Goal: Task Accomplishment & Management: Use online tool/utility

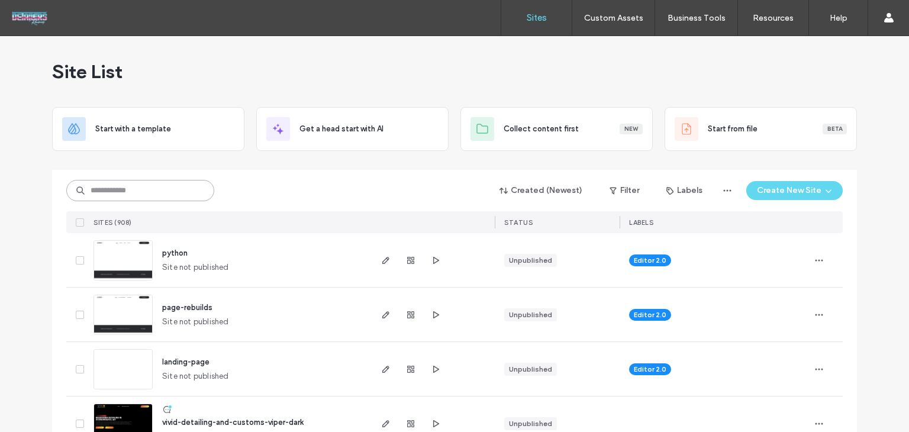
click at [137, 192] on input at bounding box center [140, 190] width 148 height 21
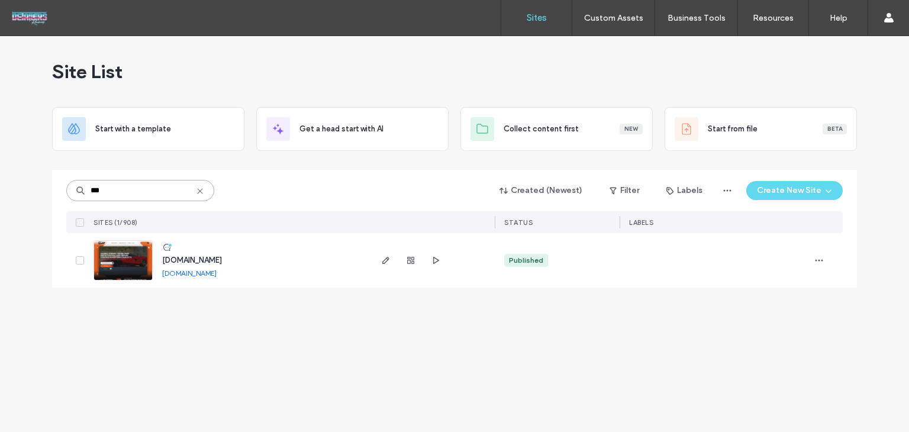
type input "***"
click at [212, 256] on span "www.tntautoglassnc.com" at bounding box center [192, 260] width 60 height 9
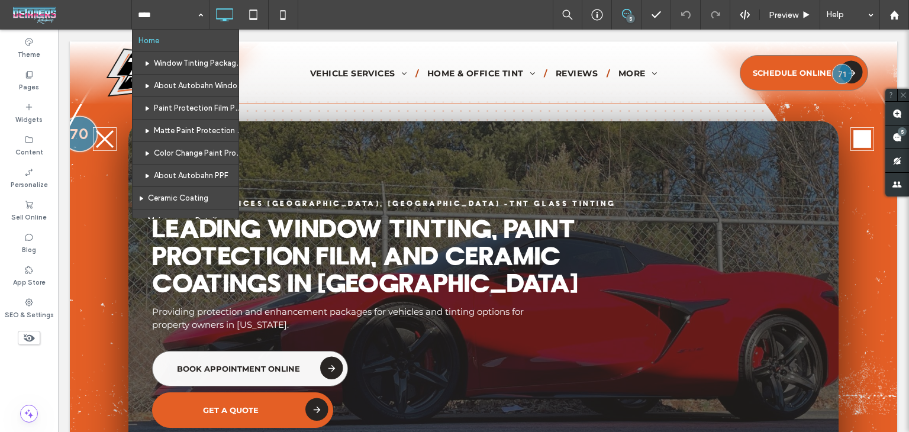
click at [371, 20] on div "Home Window Tinting Packages About Autobahn Window Tint Paint Protection Film P…" at bounding box center [520, 15] width 778 height 30
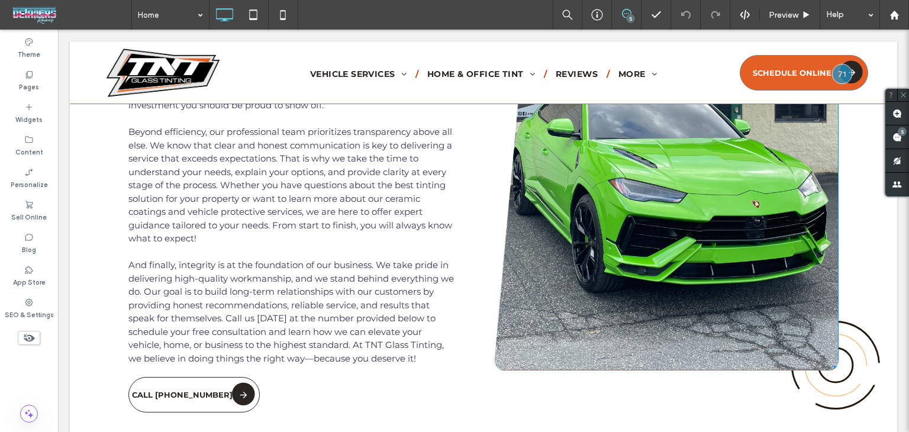
scroll to position [2606, 0]
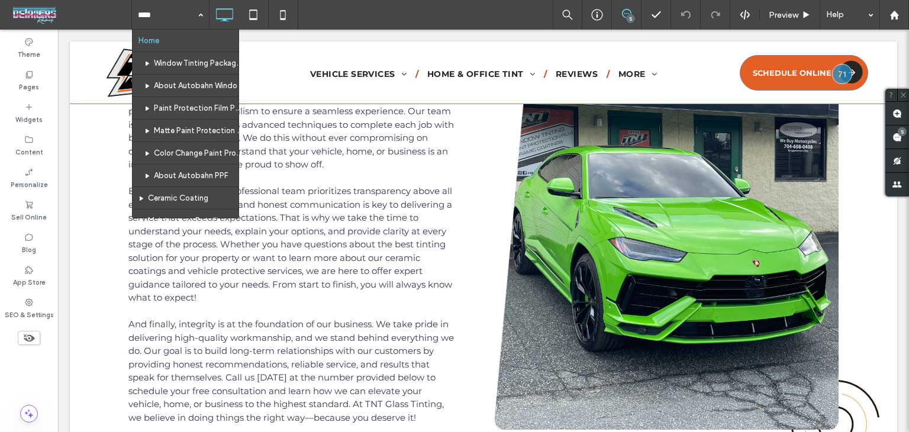
drag, startPoint x: 166, startPoint y: 63, endPoint x: 246, endPoint y: 112, distance: 94.0
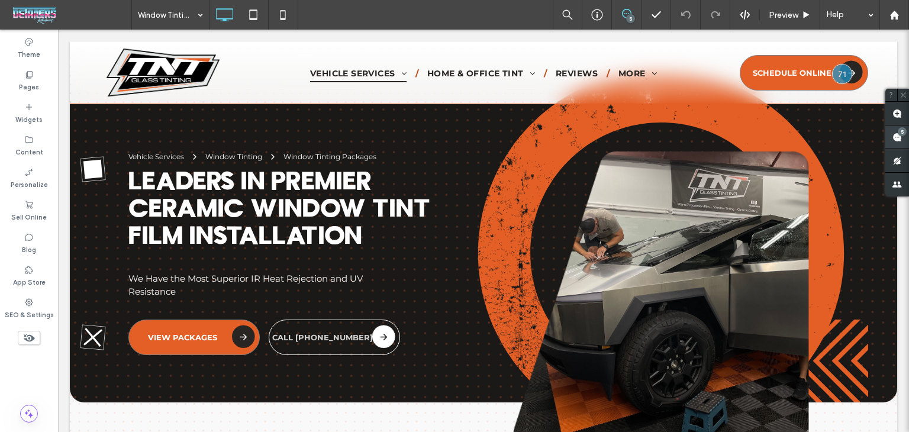
click at [893, 144] on span at bounding box center [897, 136] width 24 height 23
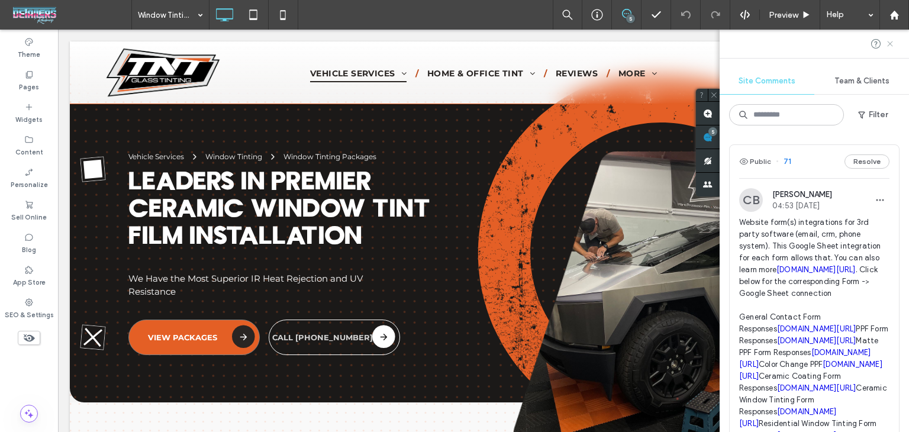
click at [891, 44] on use at bounding box center [889, 43] width 5 height 5
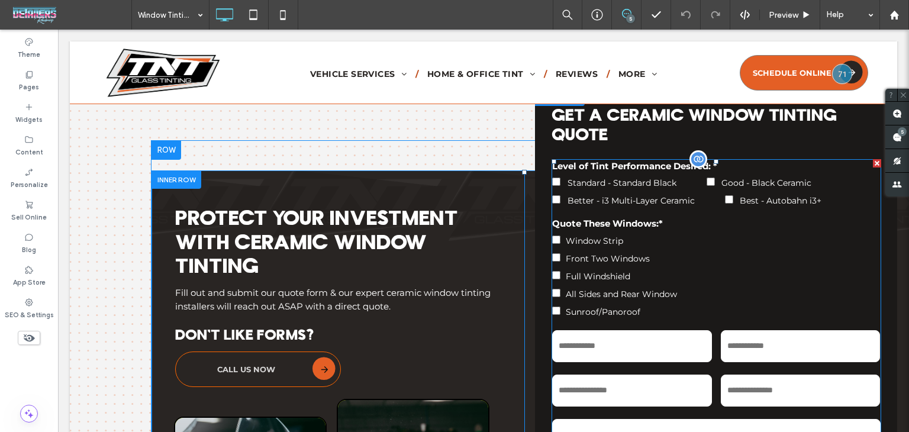
scroll to position [6845, 0]
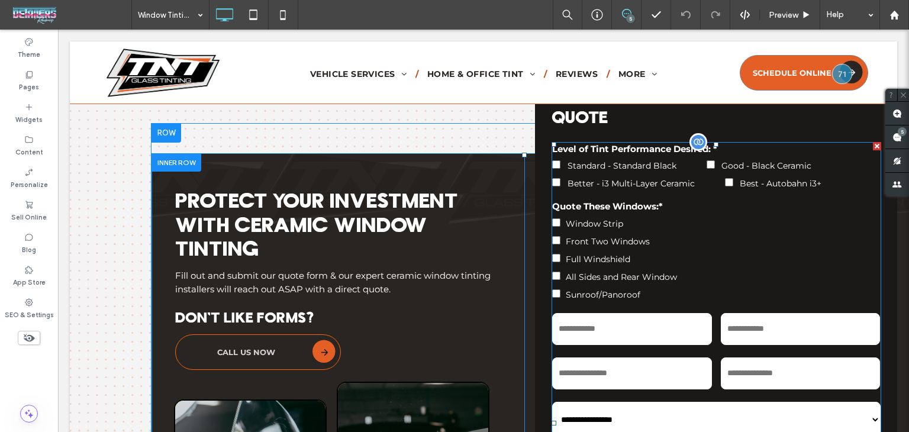
click at [765, 272] on label "All Sides and Rear Window" at bounding box center [716, 276] width 328 height 18
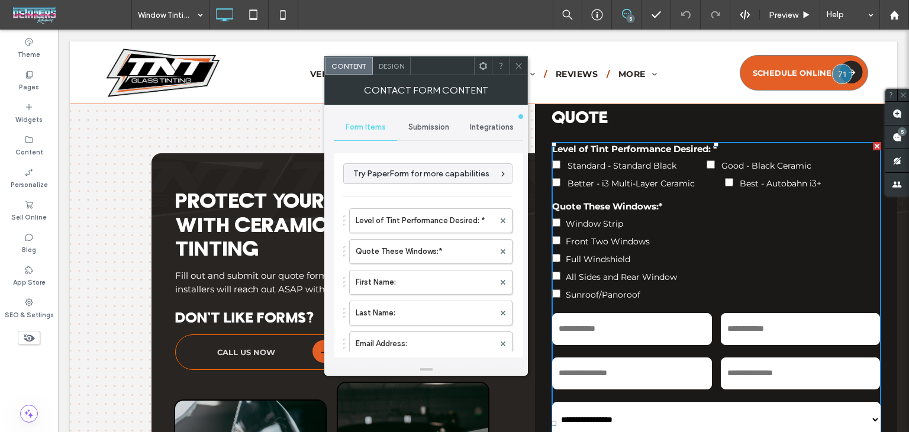
drag, startPoint x: 519, startPoint y: 70, endPoint x: 526, endPoint y: 72, distance: 7.5
click at [519, 69] on span at bounding box center [518, 66] width 9 height 18
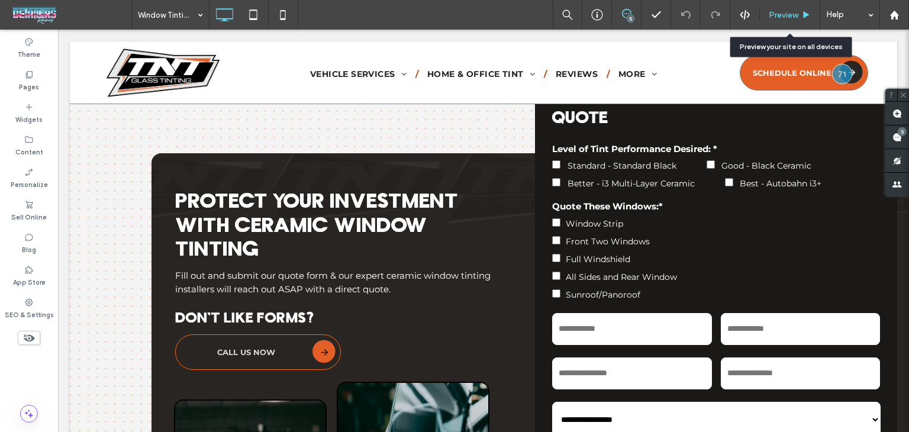
drag, startPoint x: 796, startPoint y: 17, endPoint x: 509, endPoint y: 3, distance: 286.8
click at [796, 17] on span "Preview" at bounding box center [784, 15] width 30 height 10
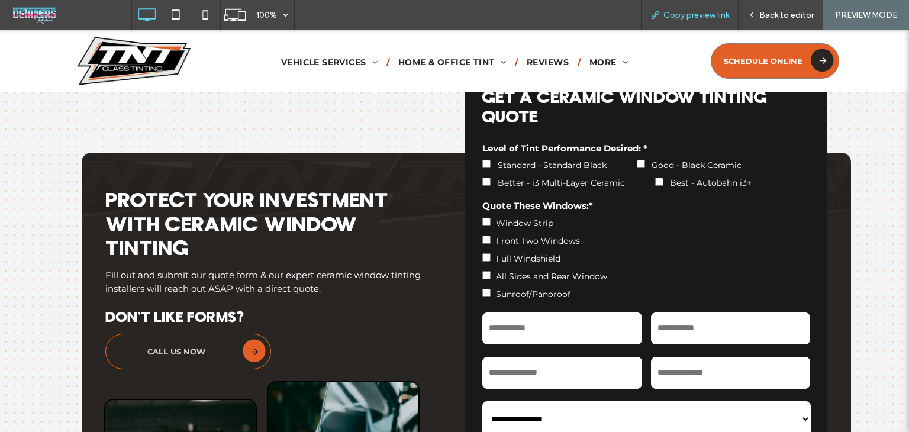
scroll to position [6867, 0]
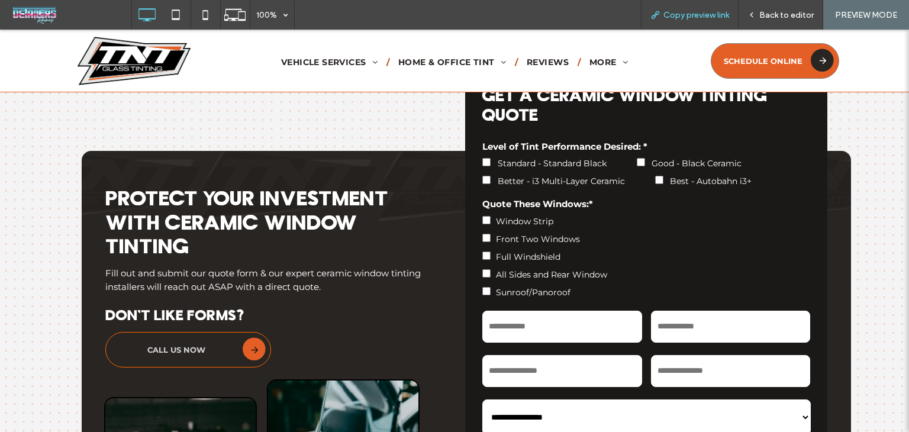
click at [668, 14] on span "Copy preview link" at bounding box center [697, 15] width 66 height 10
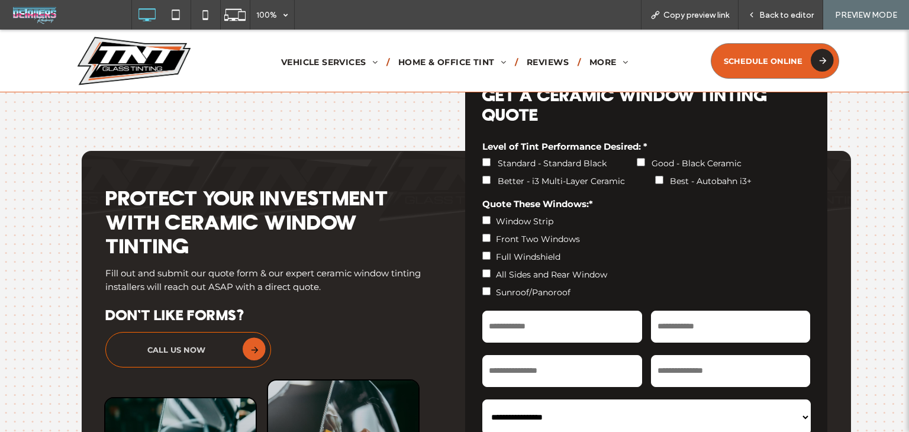
click at [651, 229] on label "Front Two Windows" at bounding box center [646, 238] width 328 height 18
click at [619, 177] on span "Better - i3 Multi-Layer Ceramic" at bounding box center [561, 181] width 127 height 11
drag, startPoint x: 675, startPoint y: 128, endPoint x: 686, endPoint y: 129, distance: 10.7
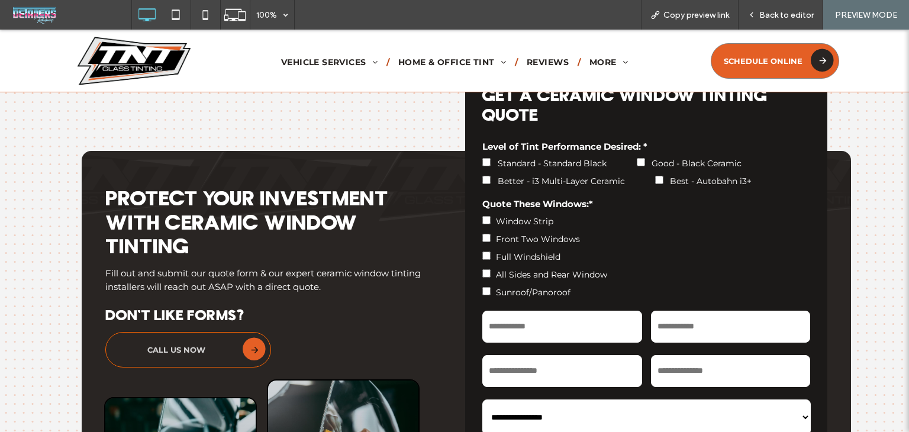
click at [676, 128] on div "**********" at bounding box center [646, 394] width 362 height 652
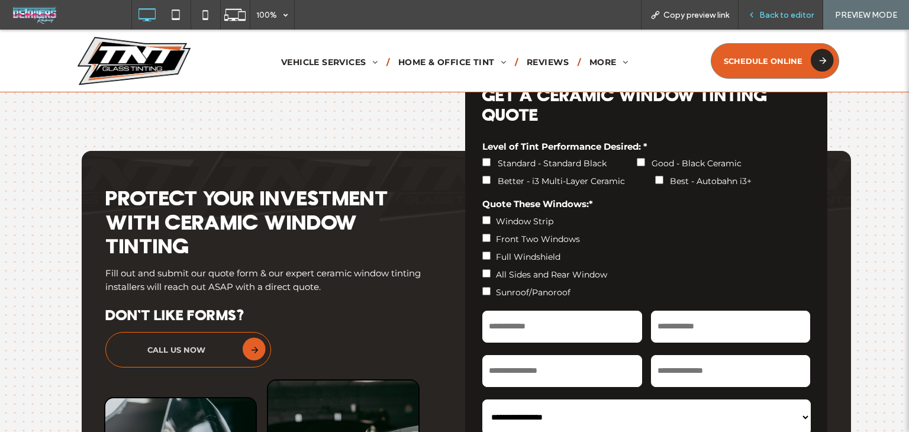
click at [794, 12] on span "Back to editor" at bounding box center [786, 15] width 54 height 10
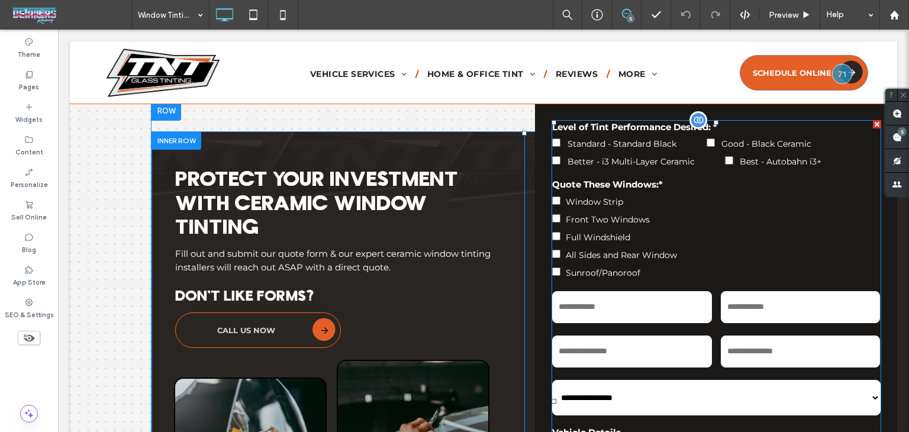
scroll to position [6845, 0]
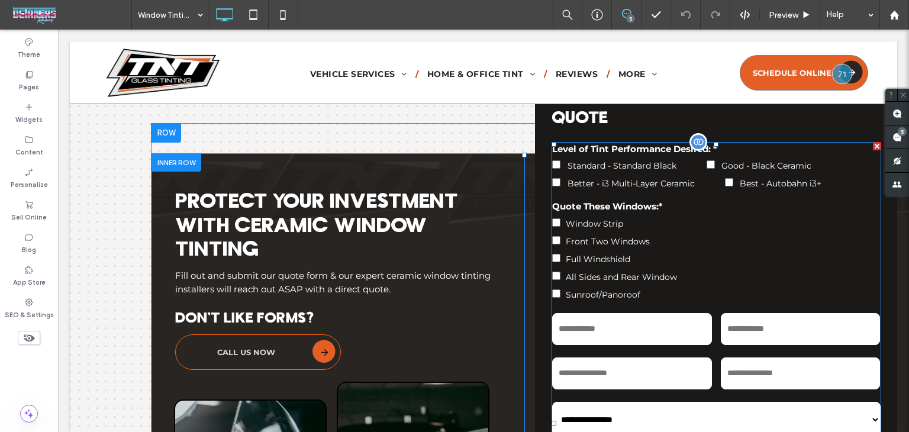
click at [654, 196] on div "Quote These Windows:* Window Strip Front Two Windows Full Windshield All Sides …" at bounding box center [716, 251] width 337 height 111
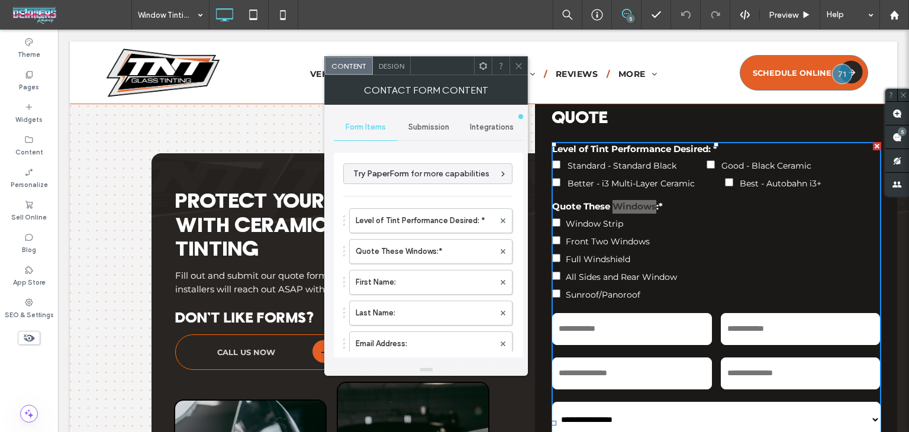
click at [491, 124] on span "Integrations" at bounding box center [492, 127] width 44 height 9
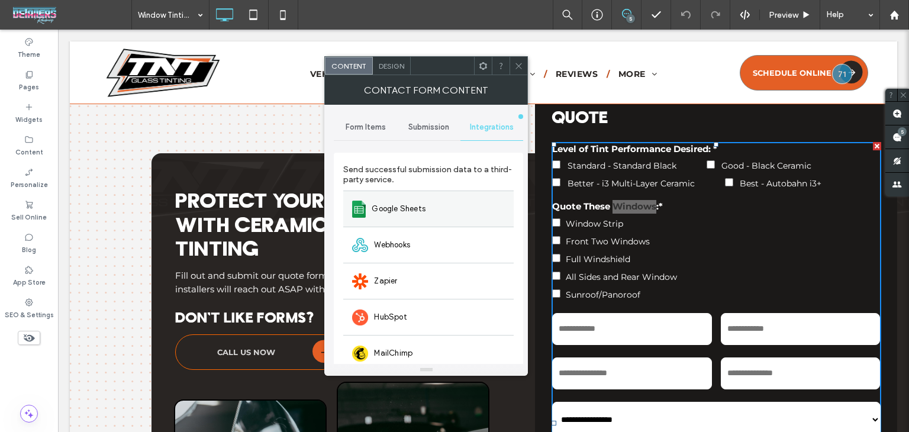
click at [436, 208] on div "Google Sheets" at bounding box center [428, 209] width 170 height 36
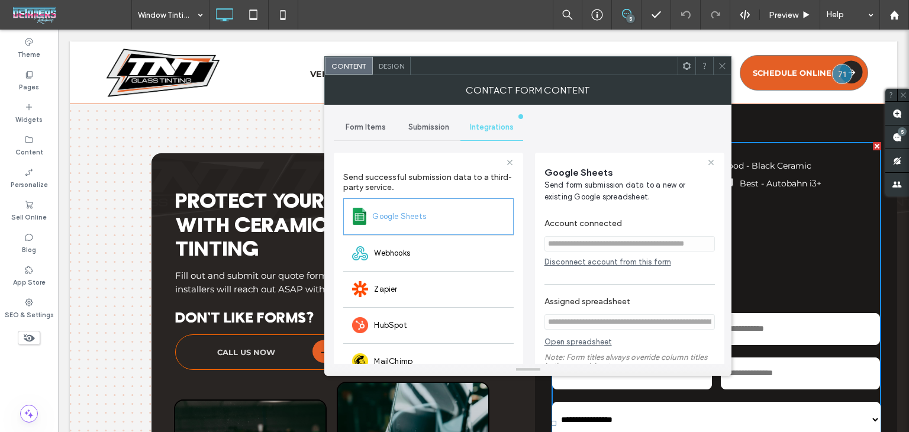
click at [597, 260] on div "Disconnect account from this form" at bounding box center [630, 261] width 170 height 9
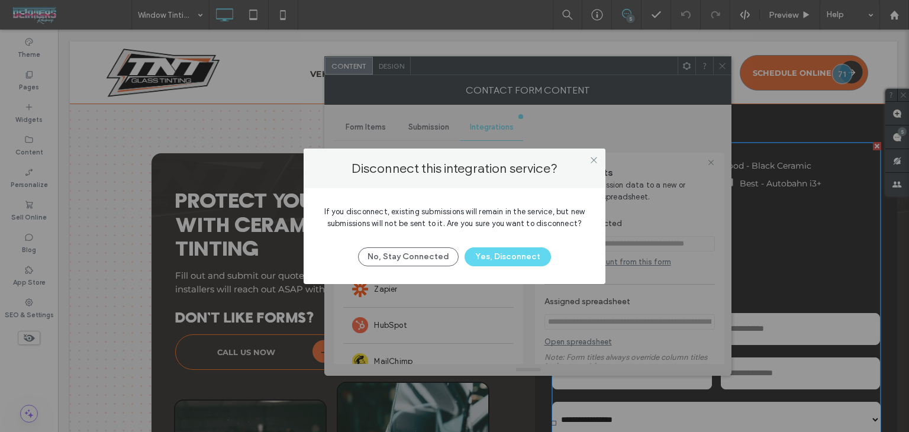
click at [590, 162] on icon at bounding box center [594, 160] width 9 height 9
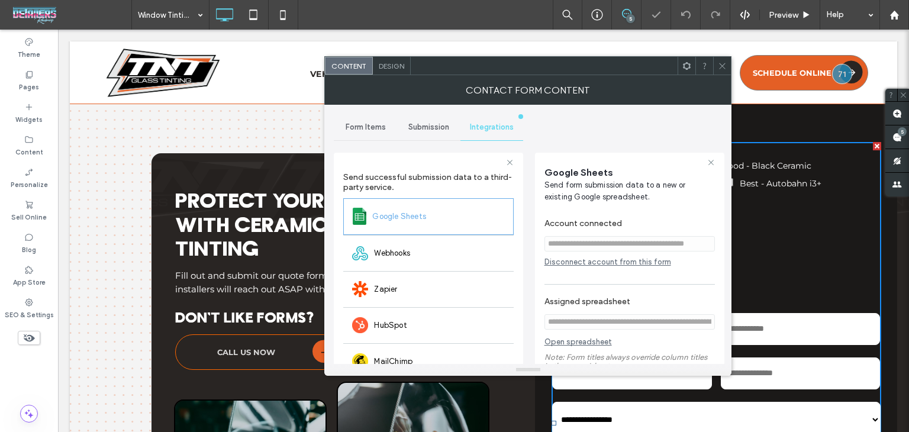
click at [593, 261] on div "Disconnect account from this form" at bounding box center [630, 261] width 170 height 9
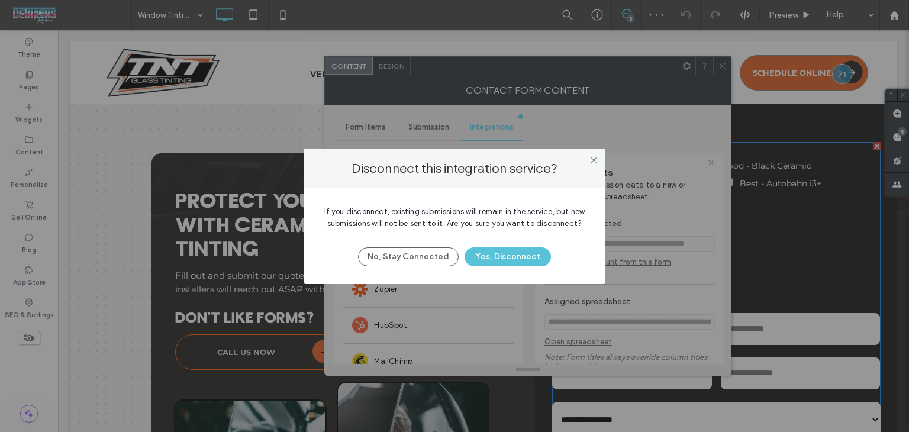
drag, startPoint x: 500, startPoint y: 252, endPoint x: 521, endPoint y: 265, distance: 24.5
click at [501, 253] on button "Yes, Disconnect" at bounding box center [508, 256] width 86 height 19
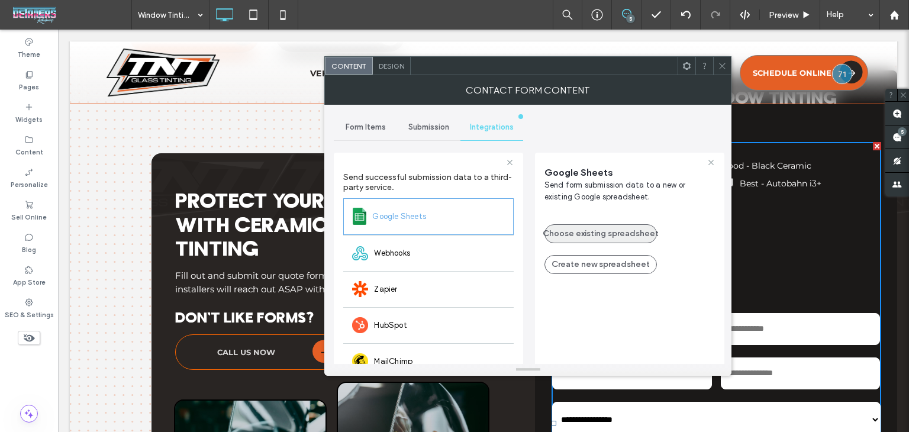
click at [575, 235] on button "Choose existing spreadsheet" at bounding box center [601, 233] width 112 height 19
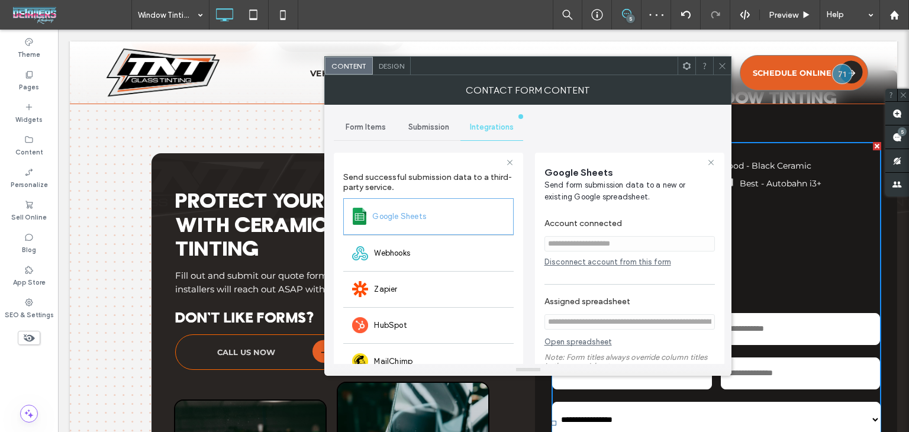
click at [717, 70] on div at bounding box center [722, 66] width 18 height 18
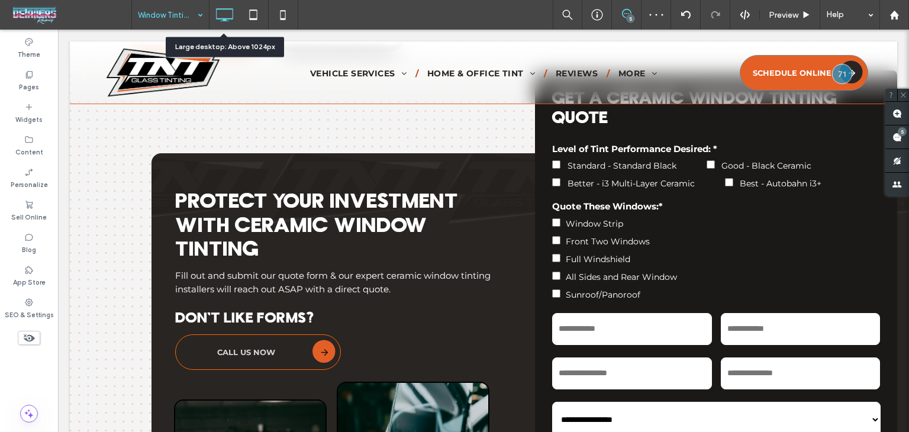
drag, startPoint x: 175, startPoint y: 12, endPoint x: 175, endPoint y: 25, distance: 13.0
click at [192, 6] on div "About Autobahn Window Tint" at bounding box center [170, 15] width 77 height 30
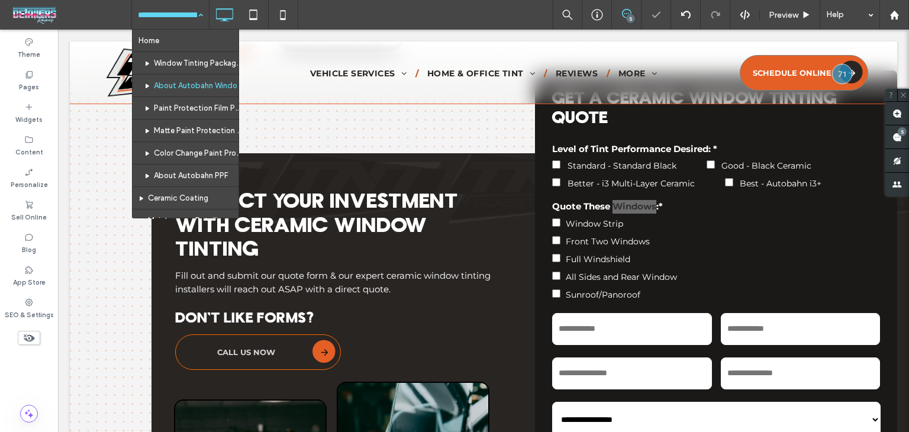
click at [199, 15] on div "Home Window Tinting Packages About Autobahn Window Tint Paint Protection Film P…" at bounding box center [170, 15] width 77 height 30
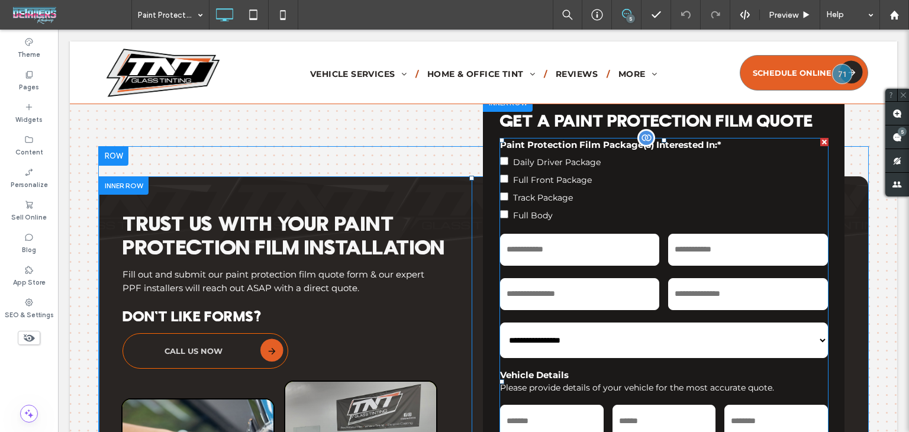
scroll to position [5328, 0]
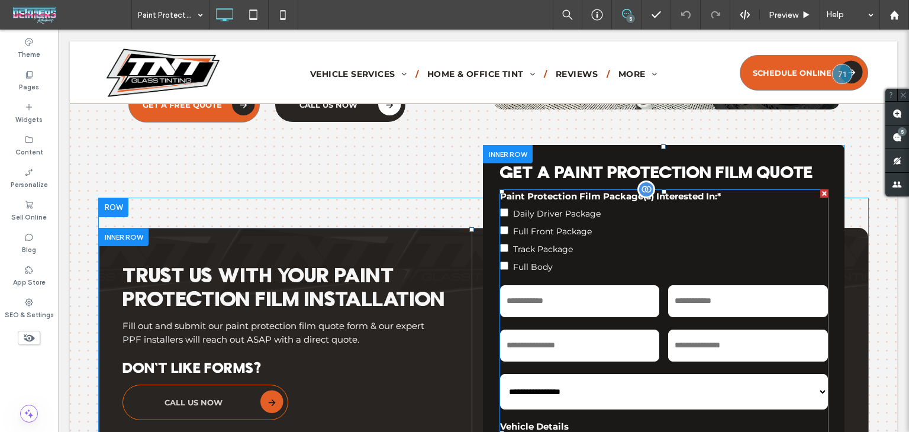
click at [632, 239] on label "Full Front Package" at bounding box center [664, 230] width 328 height 18
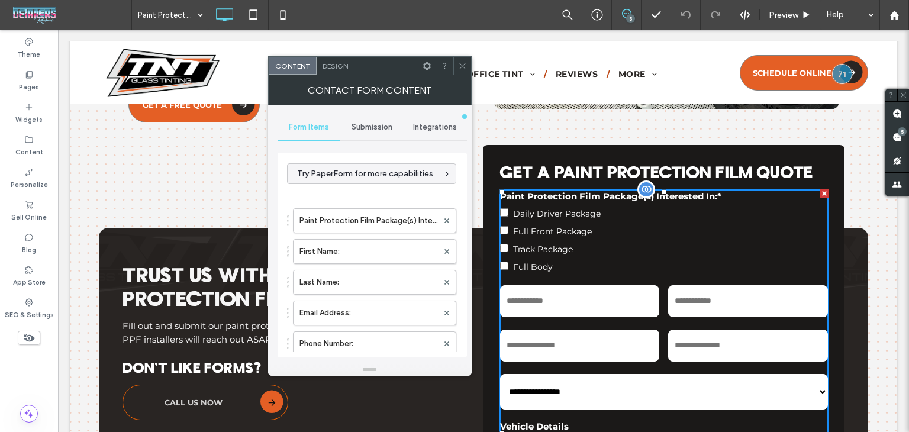
type input "**********"
click at [420, 132] on div "Integrations" at bounding box center [435, 127] width 63 height 26
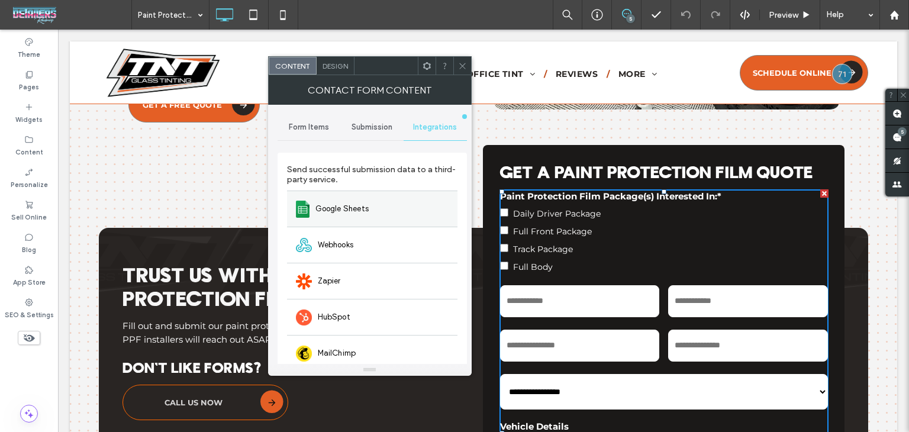
click at [379, 198] on div "Google Sheets" at bounding box center [372, 209] width 170 height 36
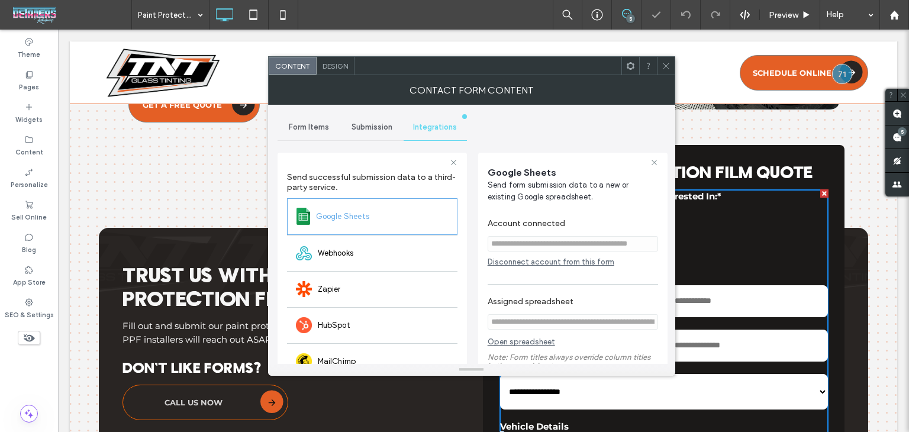
drag, startPoint x: 529, startPoint y: 256, endPoint x: 542, endPoint y: 279, distance: 26.8
click at [529, 257] on div "**********" at bounding box center [573, 294] width 170 height 164
click at [542, 263] on div "Disconnect account from this form" at bounding box center [573, 261] width 170 height 9
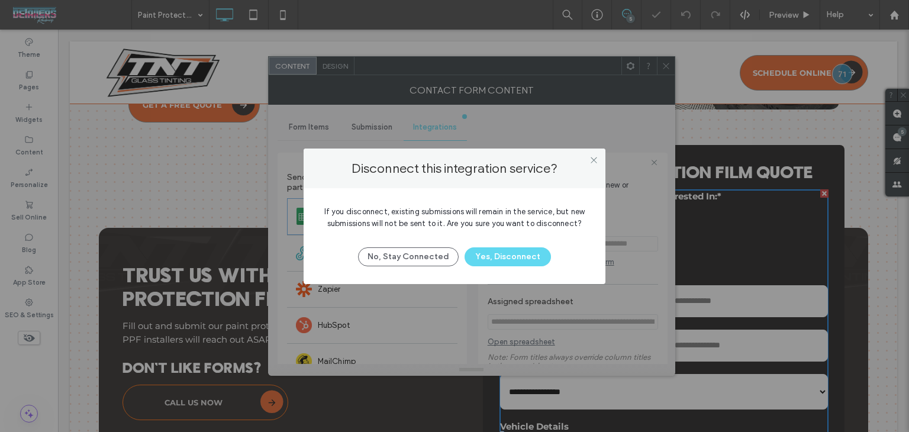
click at [485, 245] on div "No, Stay Connected Yes, Disconnect" at bounding box center [454, 251] width 266 height 31
drag, startPoint x: 495, startPoint y: 259, endPoint x: 504, endPoint y: 267, distance: 12.1
click at [495, 259] on button "Yes, Disconnect" at bounding box center [508, 256] width 86 height 19
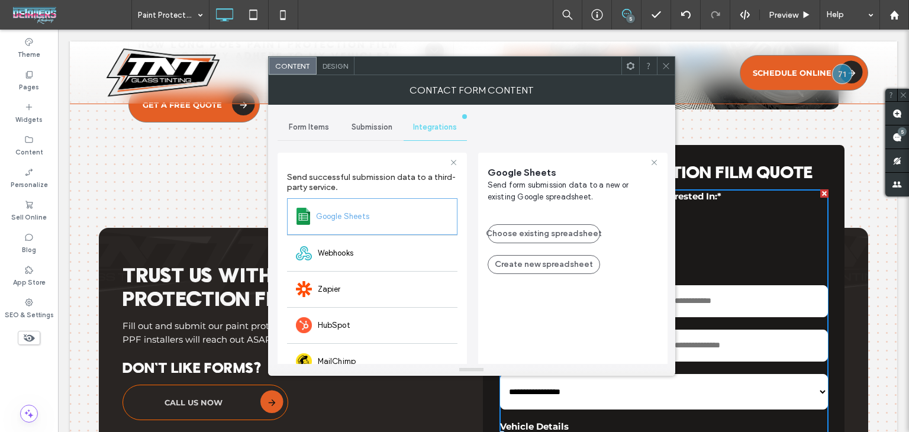
click at [568, 218] on div "Choose existing spreadsheet Create new spreadsheet" at bounding box center [573, 243] width 170 height 62
click at [570, 229] on button "Choose existing spreadsheet" at bounding box center [544, 233] width 112 height 19
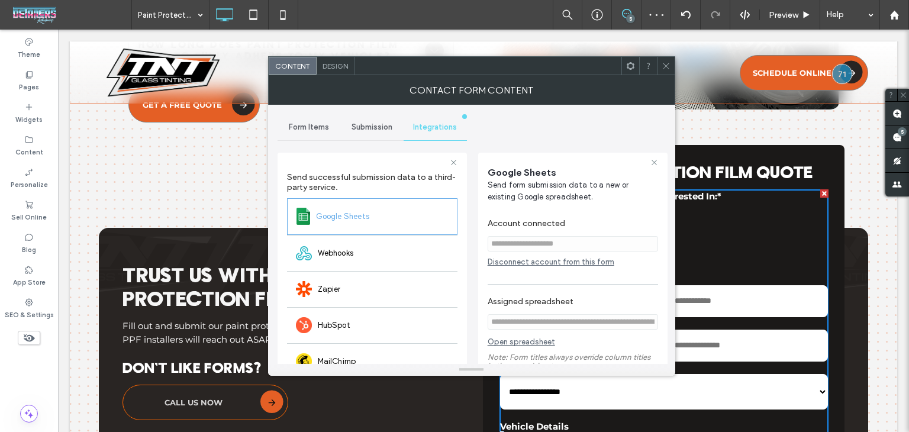
click at [668, 70] on span at bounding box center [666, 66] width 9 height 18
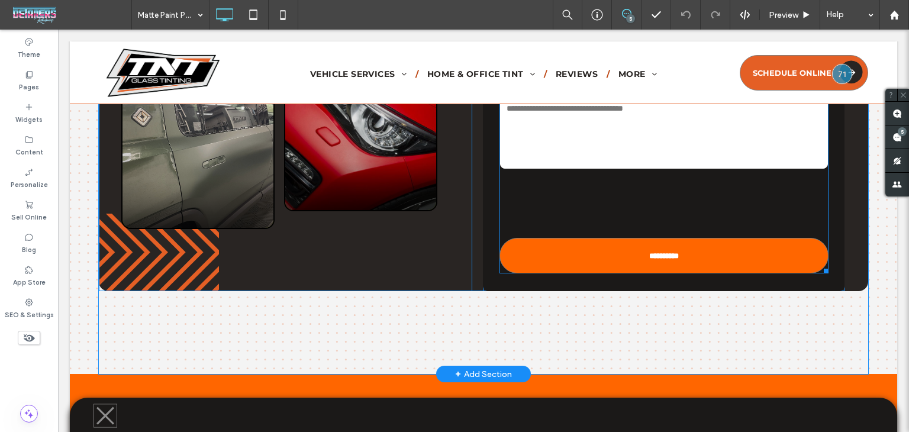
scroll to position [5633, 0]
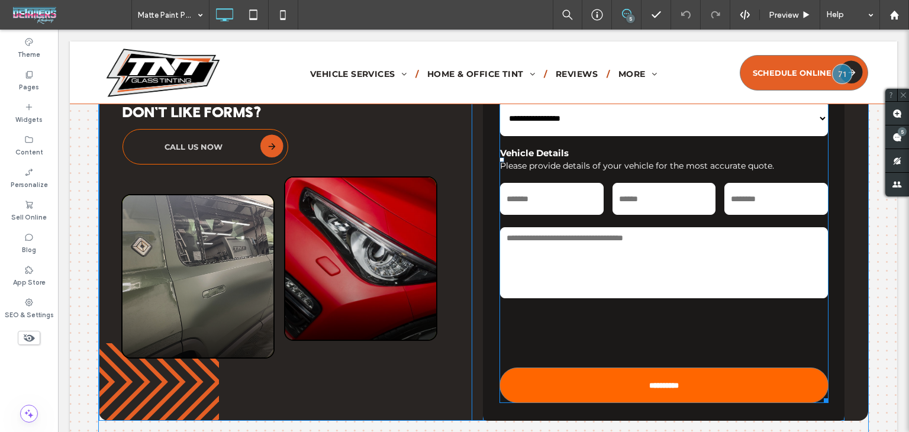
click at [688, 221] on div "Message:" at bounding box center [663, 262] width 337 height 83
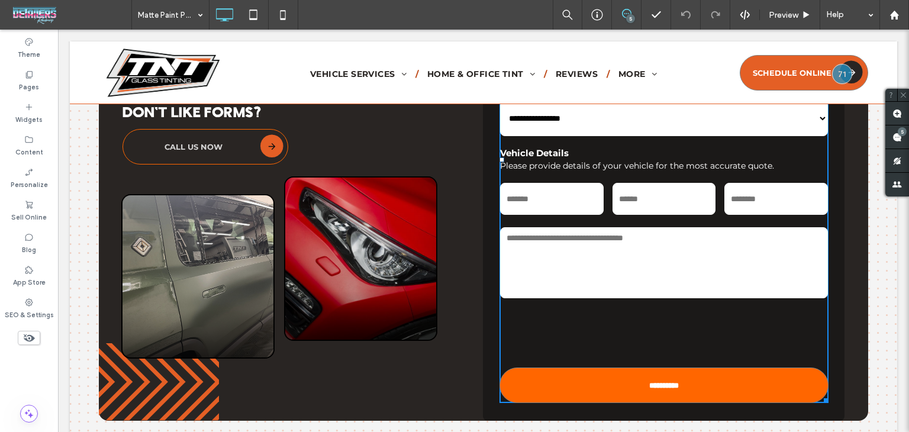
click at [688, 221] on div "Message:" at bounding box center [663, 262] width 337 height 83
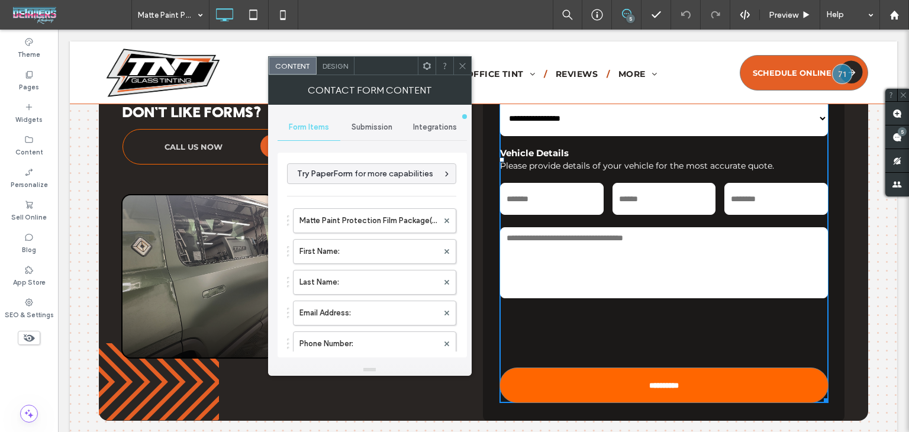
drag, startPoint x: 423, startPoint y: 127, endPoint x: 427, endPoint y: 137, distance: 10.1
click at [424, 127] on span "Integrations" at bounding box center [435, 127] width 44 height 9
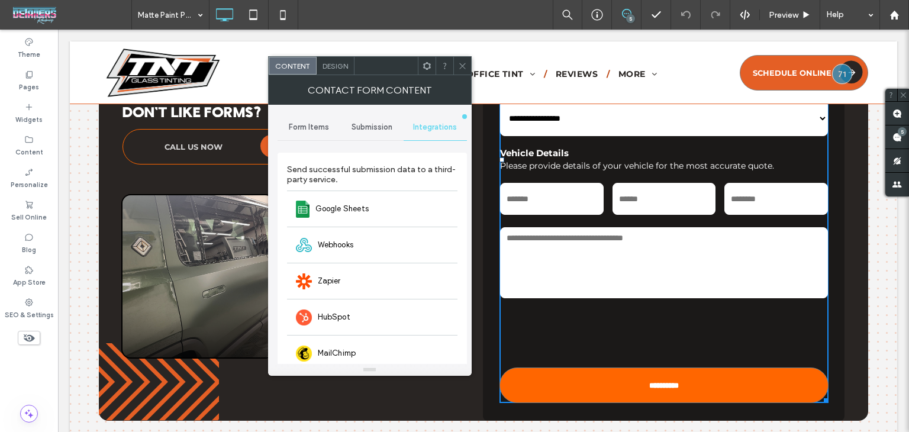
drag, startPoint x: 363, startPoint y: 211, endPoint x: 465, endPoint y: 247, distance: 107.8
click at [363, 212] on span "Google Sheets" at bounding box center [342, 209] width 54 height 12
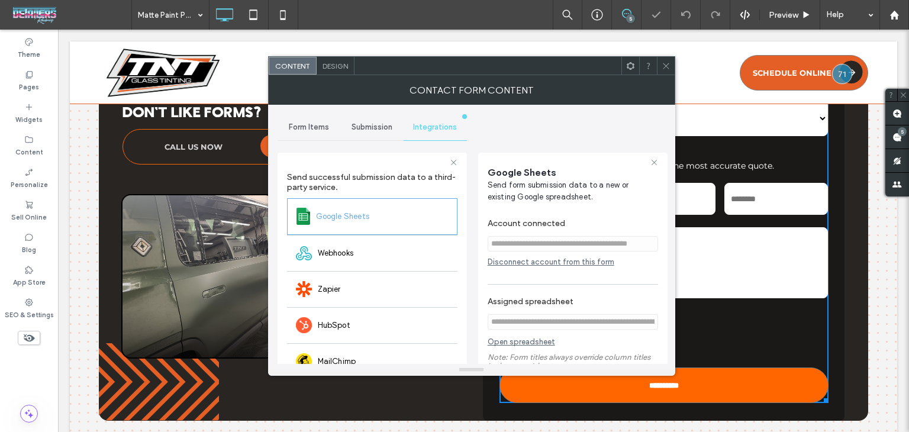
click at [553, 265] on div "Disconnect account from this form" at bounding box center [573, 261] width 170 height 9
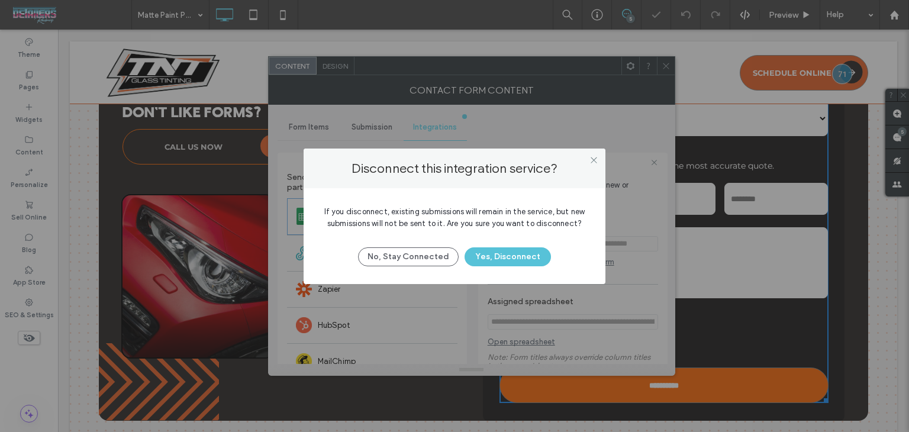
click at [501, 244] on div "No, Stay Connected Yes, Disconnect" at bounding box center [454, 251] width 266 height 31
click at [501, 257] on button "Yes, Disconnect" at bounding box center [508, 256] width 86 height 19
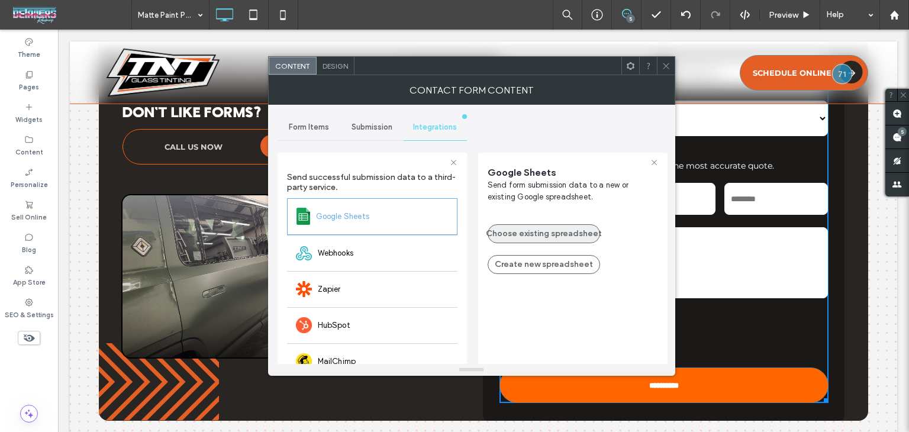
click at [505, 240] on button "Choose existing spreadsheet" at bounding box center [544, 233] width 112 height 19
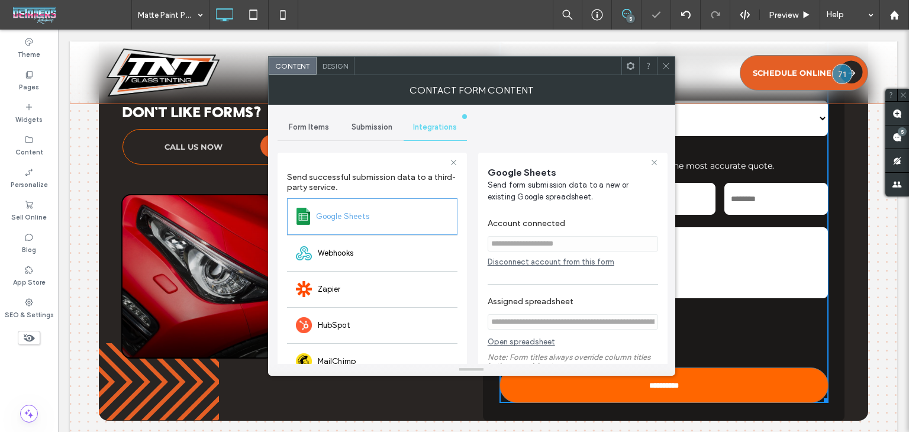
drag, startPoint x: 657, startPoint y: 62, endPoint x: 671, endPoint y: 73, distance: 18.1
click at [658, 63] on div at bounding box center [666, 66] width 18 height 18
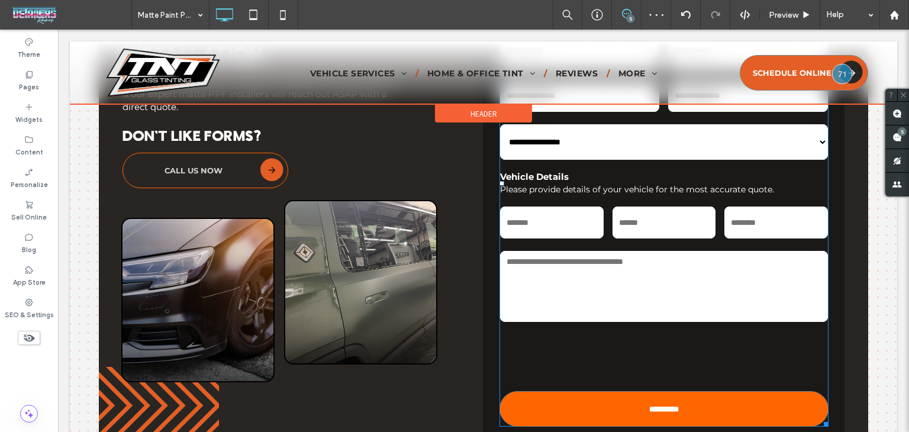
scroll to position [5218, 0]
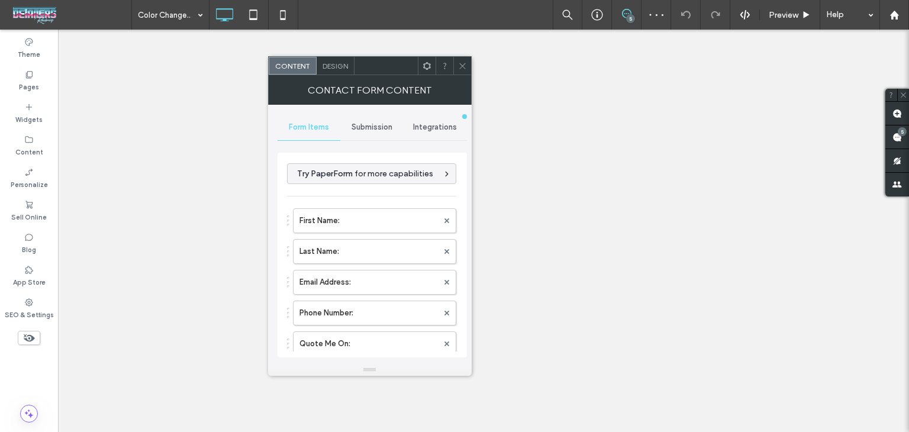
type input "**********"
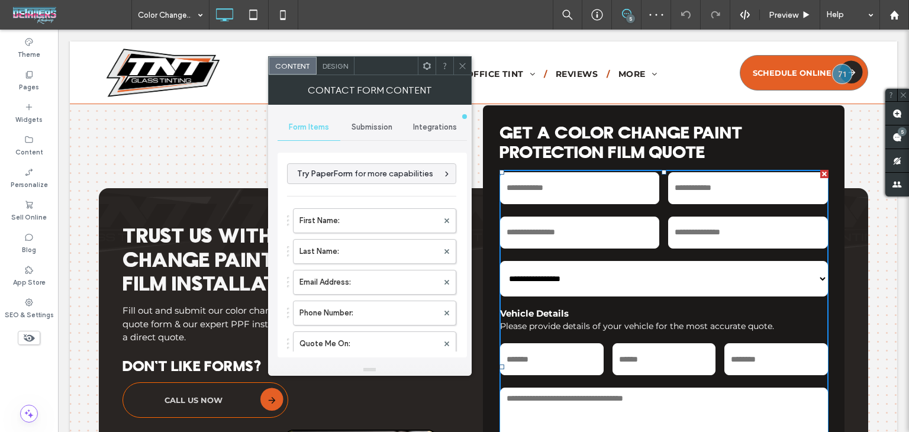
click at [438, 121] on div "Integrations" at bounding box center [435, 127] width 63 height 26
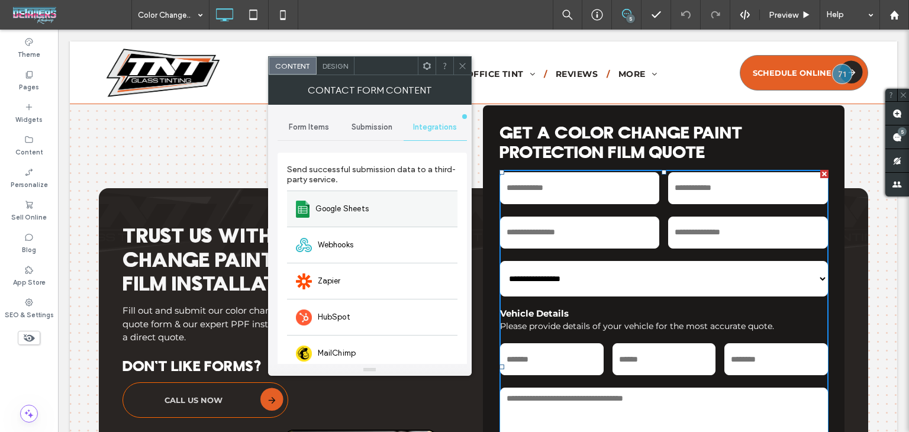
click at [379, 203] on div "Google Sheets" at bounding box center [372, 209] width 170 height 36
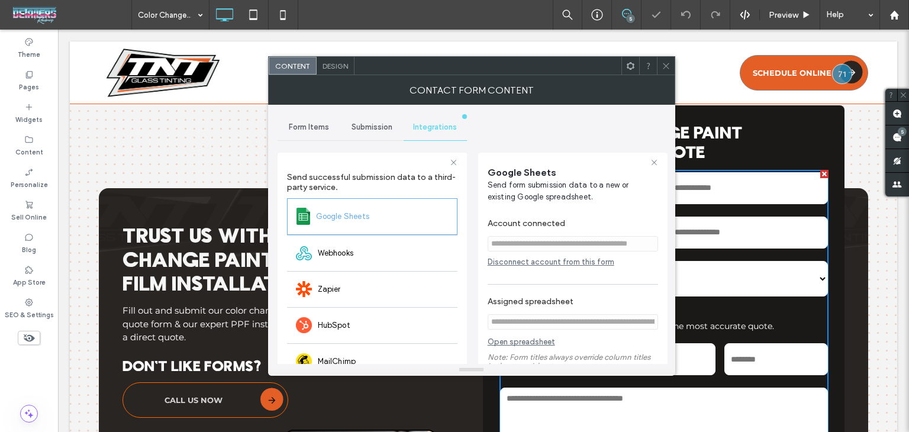
click at [537, 263] on div "Disconnect account from this form" at bounding box center [573, 261] width 170 height 9
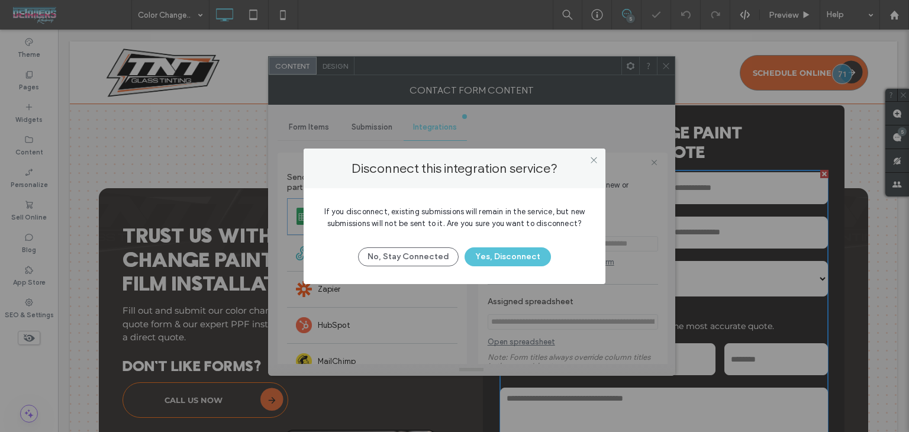
click at [511, 261] on button "Yes, Disconnect" at bounding box center [508, 256] width 86 height 19
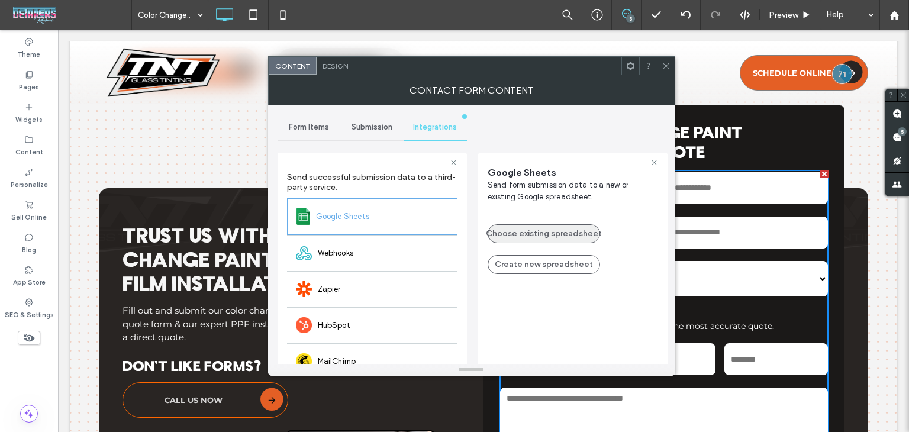
click at [504, 237] on button "Choose existing spreadsheet" at bounding box center [544, 233] width 112 height 19
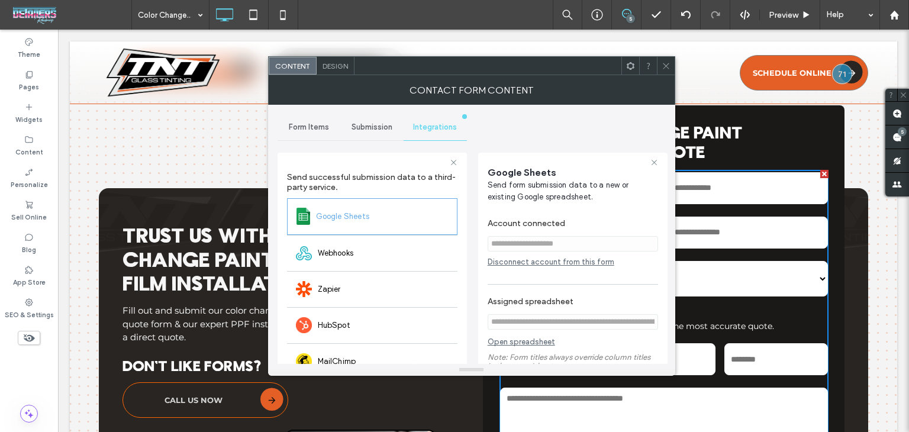
click at [664, 72] on span at bounding box center [666, 66] width 9 height 18
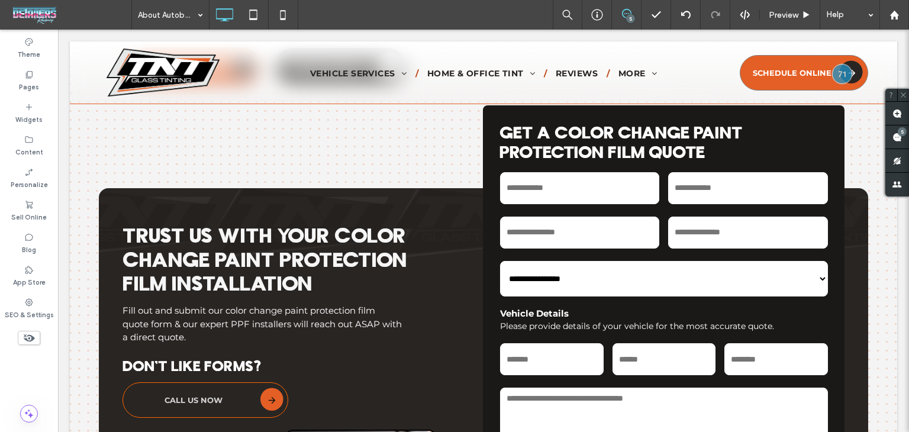
click at [191, 10] on div at bounding box center [454, 216] width 909 height 432
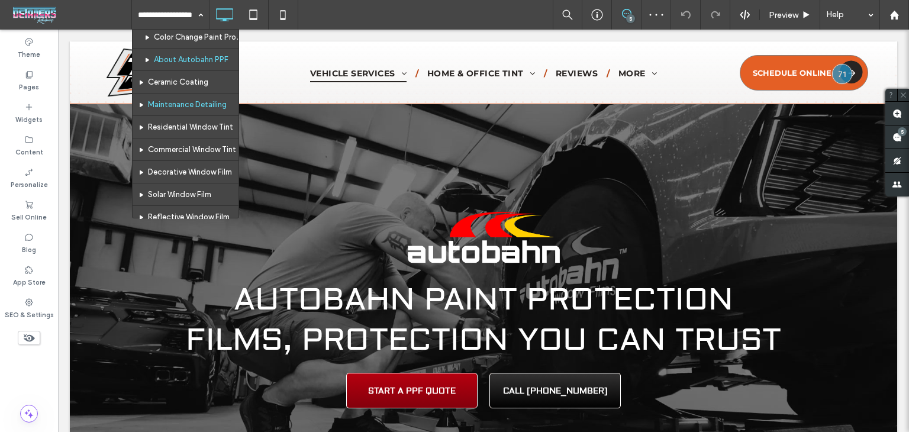
scroll to position [118, 0]
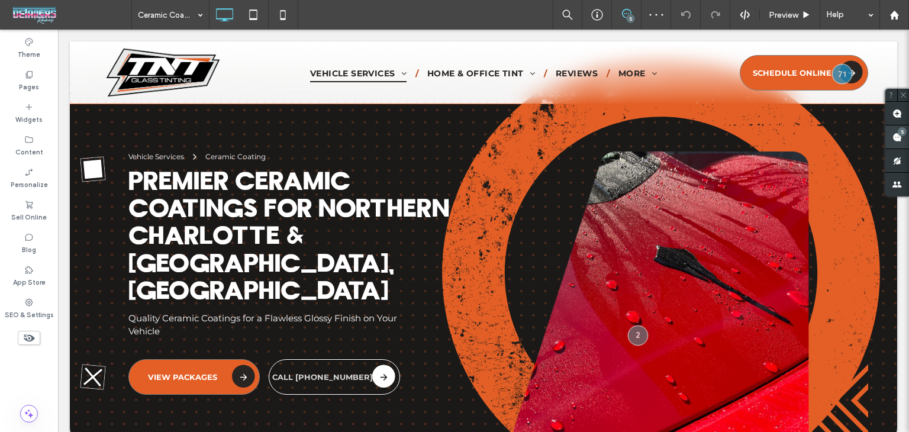
click at [894, 139] on use at bounding box center [897, 137] width 9 height 9
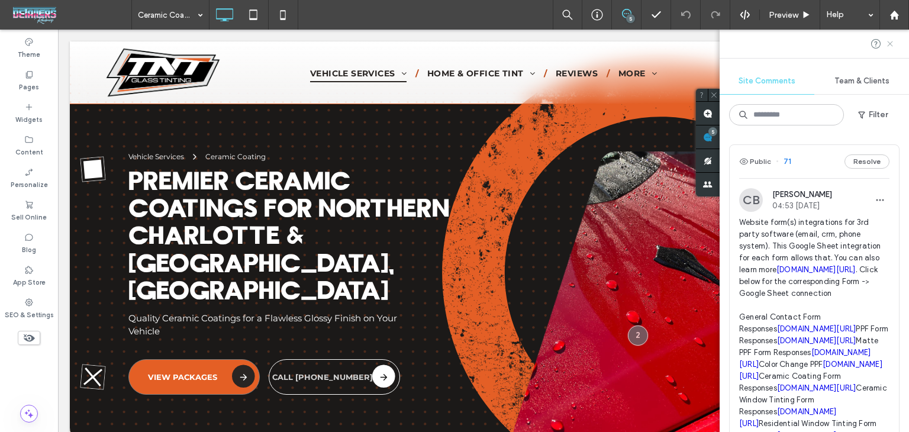
click at [892, 43] on icon at bounding box center [889, 43] width 9 height 9
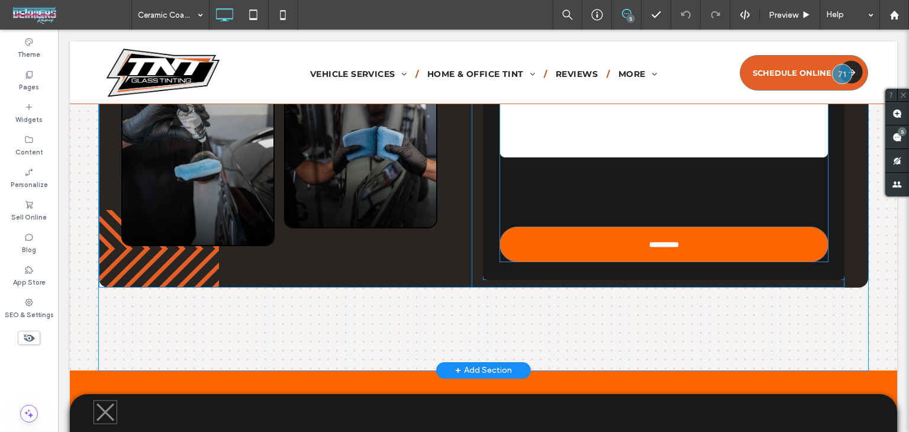
scroll to position [4485, 0]
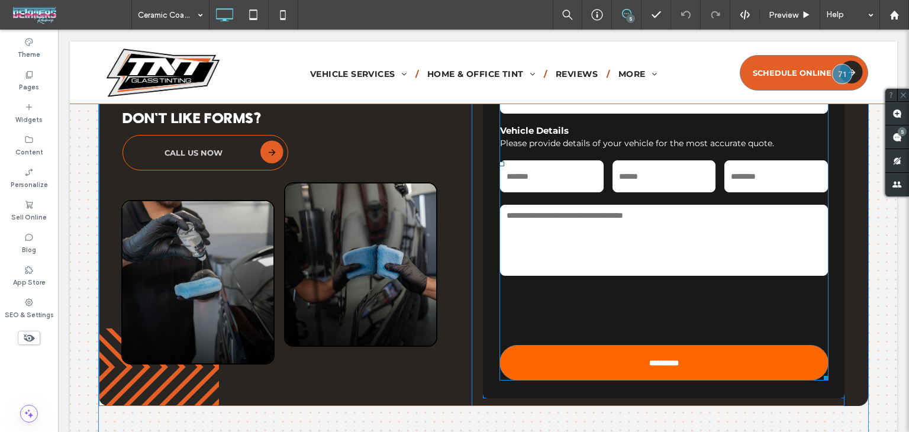
click at [742, 214] on textarea at bounding box center [664, 240] width 328 height 71
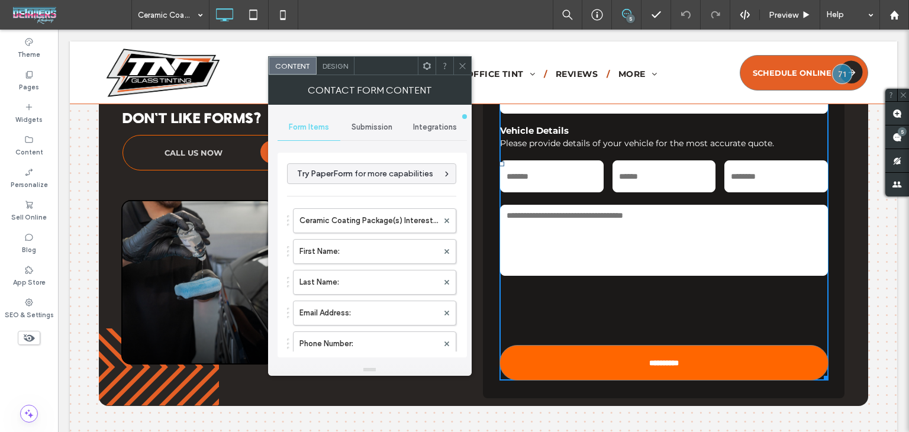
drag, startPoint x: 449, startPoint y: 120, endPoint x: 446, endPoint y: 126, distance: 7.2
click at [447, 120] on div "Integrations" at bounding box center [435, 127] width 63 height 26
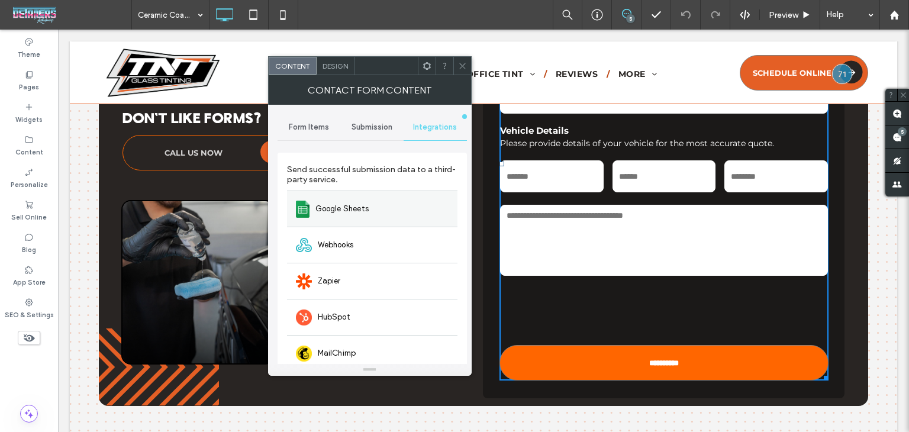
drag, startPoint x: 390, startPoint y: 192, endPoint x: 405, endPoint y: 211, distance: 24.4
click at [390, 195] on div "Google Sheets" at bounding box center [372, 209] width 170 height 36
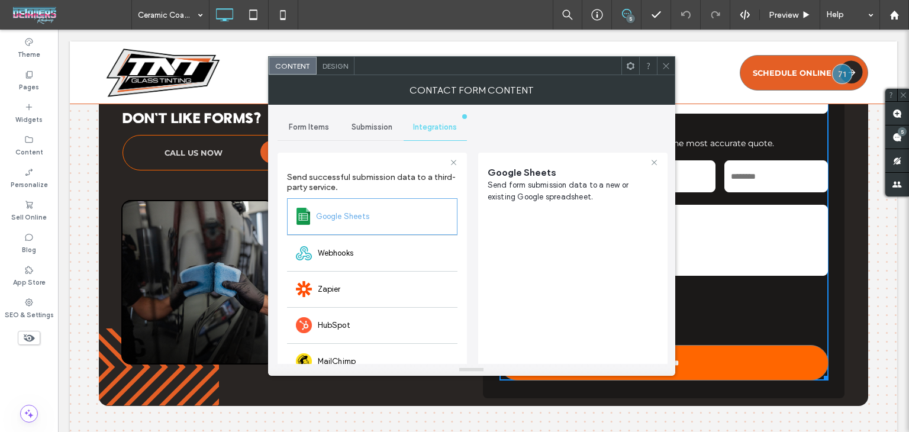
click at [668, 66] on icon at bounding box center [666, 66] width 9 height 9
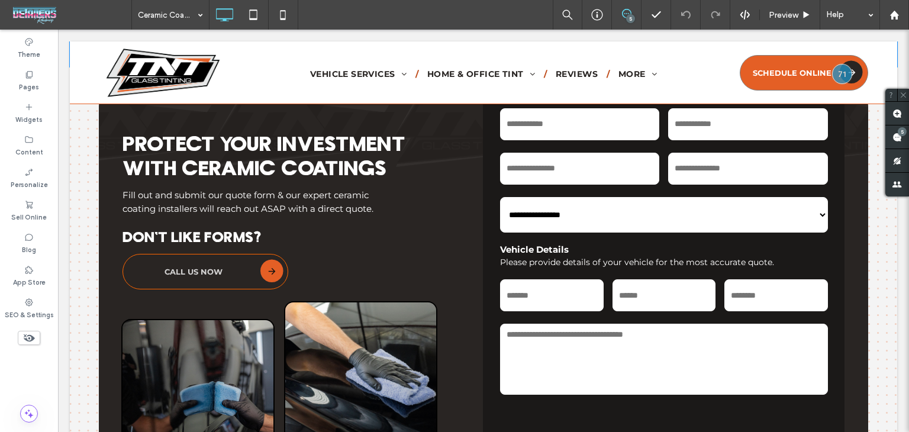
scroll to position [4367, 0]
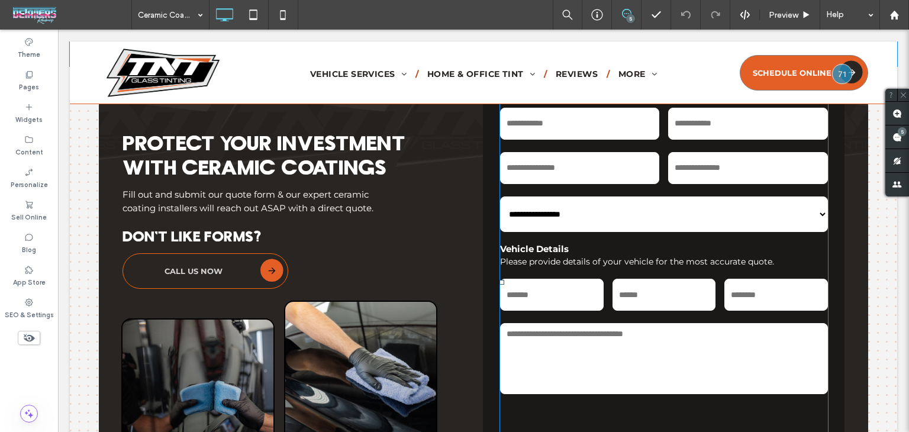
click at [656, 323] on textarea at bounding box center [664, 358] width 328 height 71
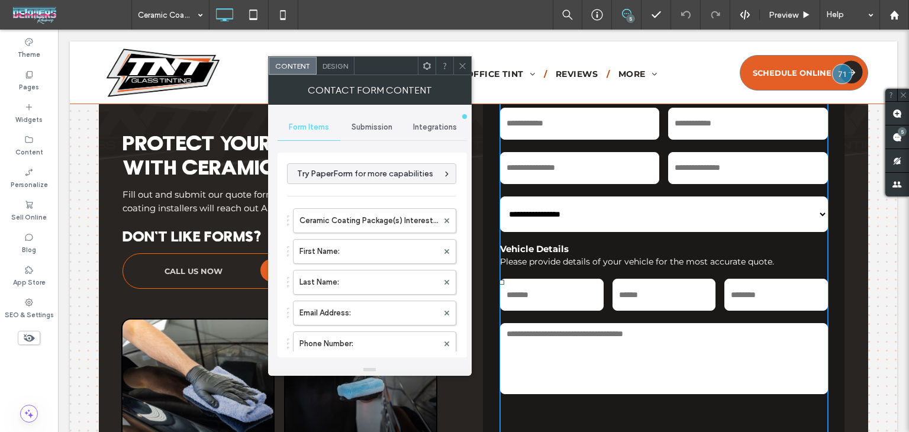
click at [436, 126] on span "Integrations" at bounding box center [435, 127] width 44 height 9
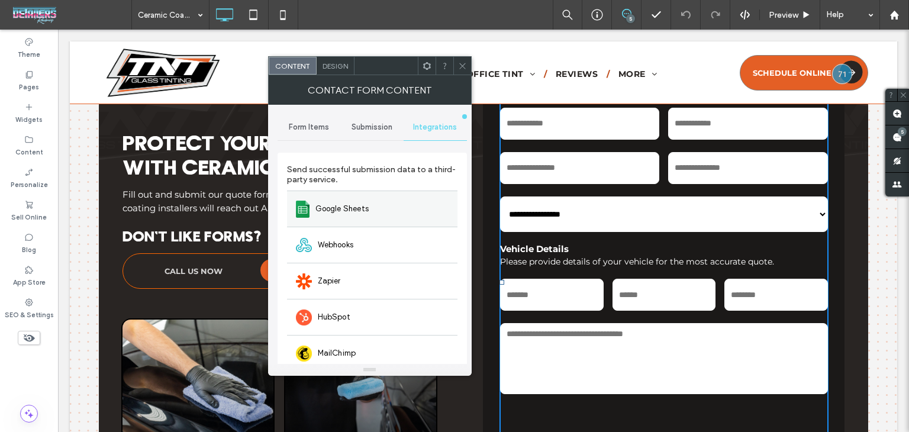
click at [393, 205] on div "Google Sheets" at bounding box center [372, 209] width 170 height 36
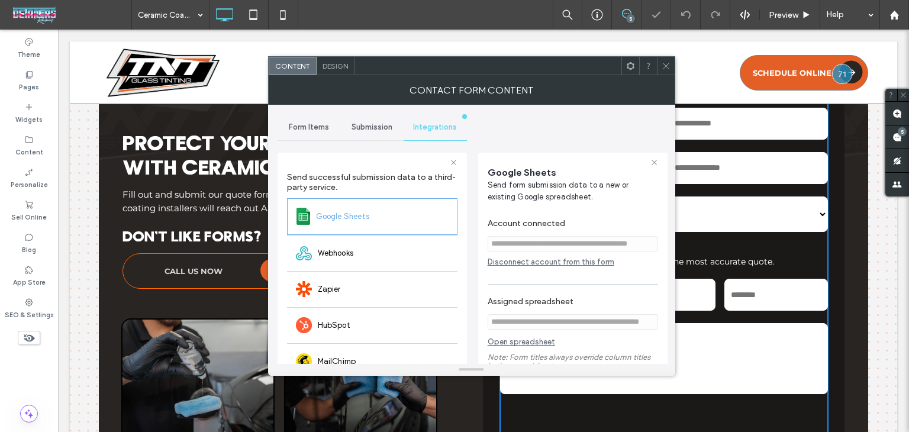
click at [666, 69] on icon at bounding box center [666, 66] width 9 height 9
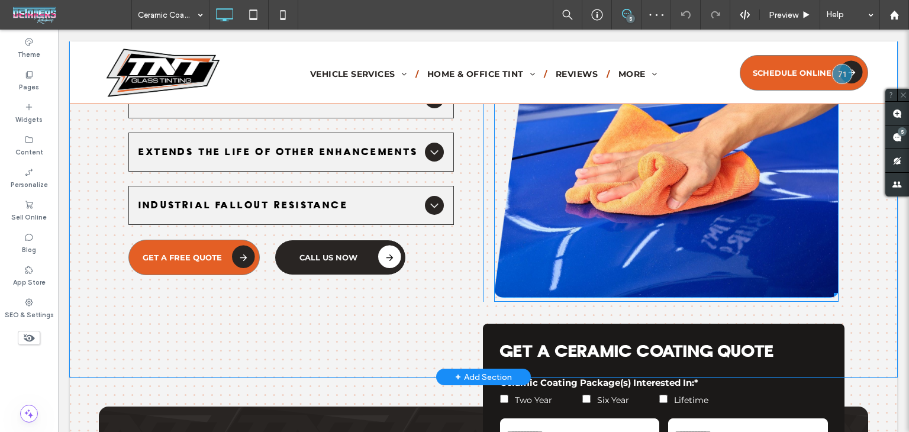
scroll to position [4130, 0]
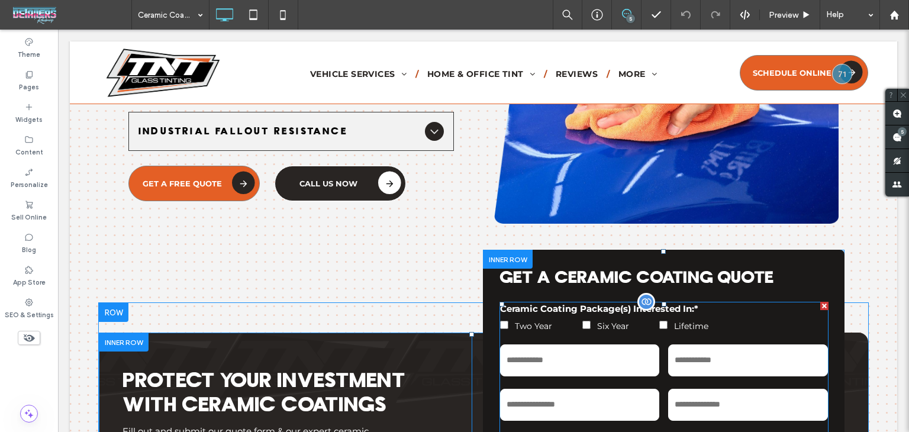
click at [571, 344] on input "text" at bounding box center [580, 360] width 160 height 32
drag, startPoint x: 571, startPoint y: 297, endPoint x: 507, endPoint y: 276, distance: 67.2
click at [571, 344] on input "text" at bounding box center [580, 360] width 160 height 32
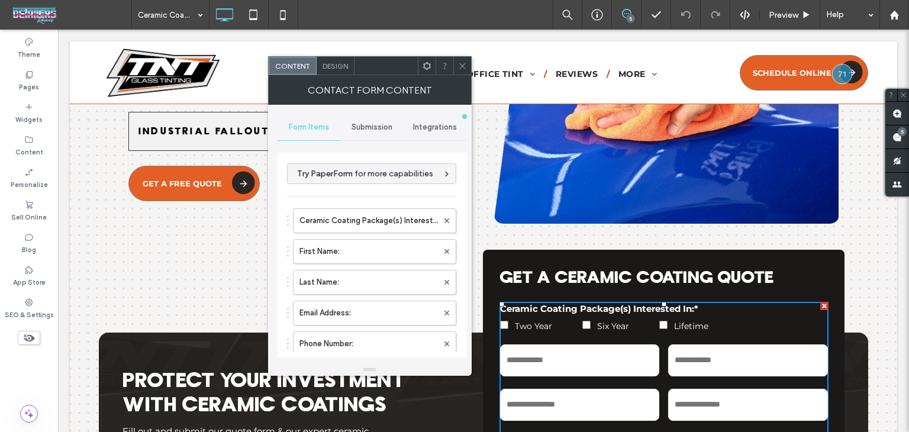
drag, startPoint x: 433, startPoint y: 126, endPoint x: 439, endPoint y: 141, distance: 15.9
click at [433, 126] on span "Integrations" at bounding box center [435, 127] width 44 height 9
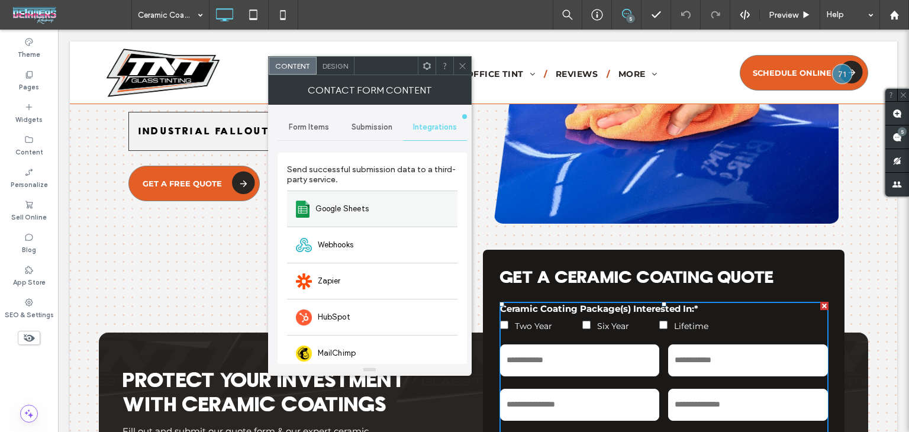
click at [358, 204] on span "Google Sheets" at bounding box center [342, 209] width 54 height 12
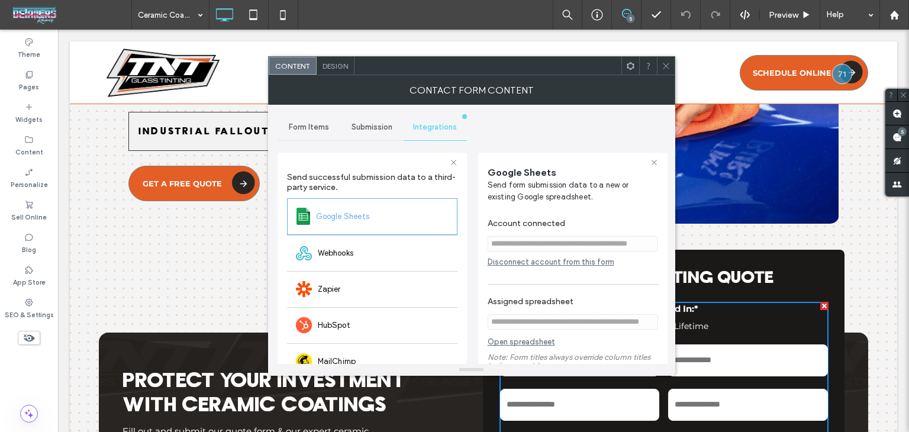
click at [537, 268] on div "Disconnect account from this form" at bounding box center [573, 264] width 170 height 15
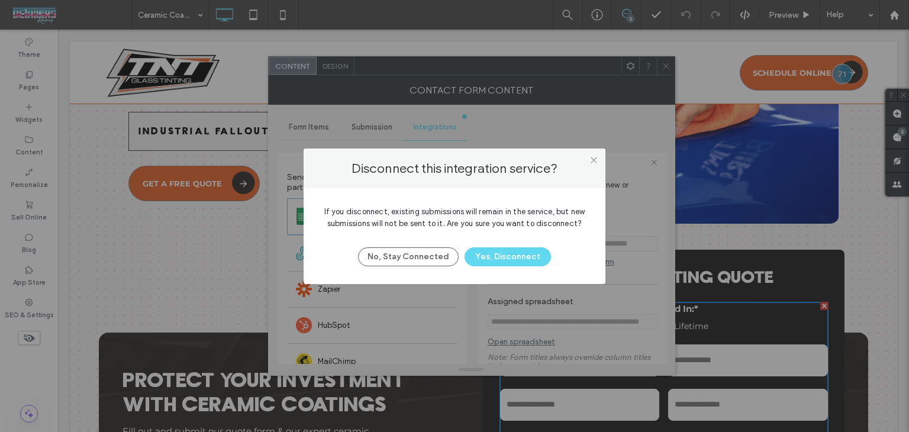
drag, startPoint x: 523, startPoint y: 253, endPoint x: 530, endPoint y: 270, distance: 18.4
click at [523, 253] on button "Yes, Disconnect" at bounding box center [508, 256] width 86 height 19
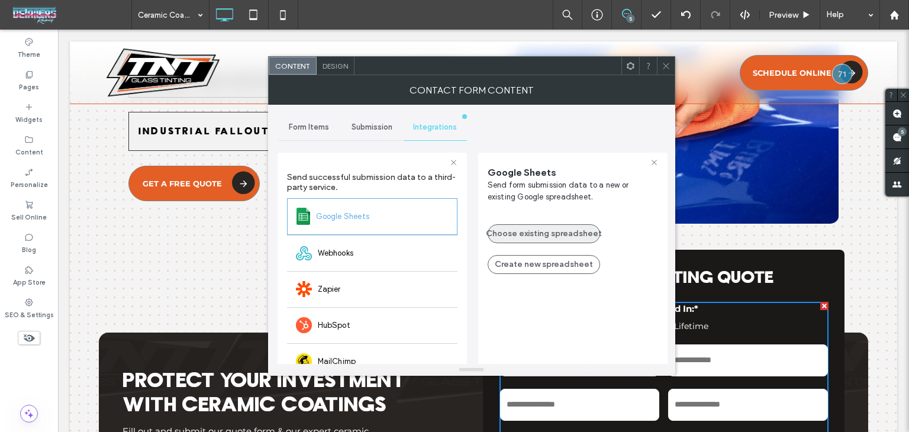
click at [571, 237] on button "Choose existing spreadsheet" at bounding box center [544, 233] width 112 height 19
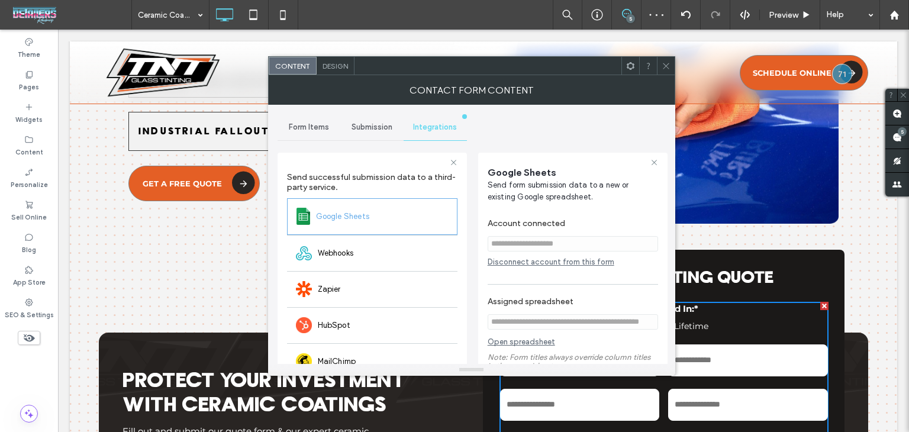
click at [663, 68] on icon at bounding box center [666, 66] width 9 height 9
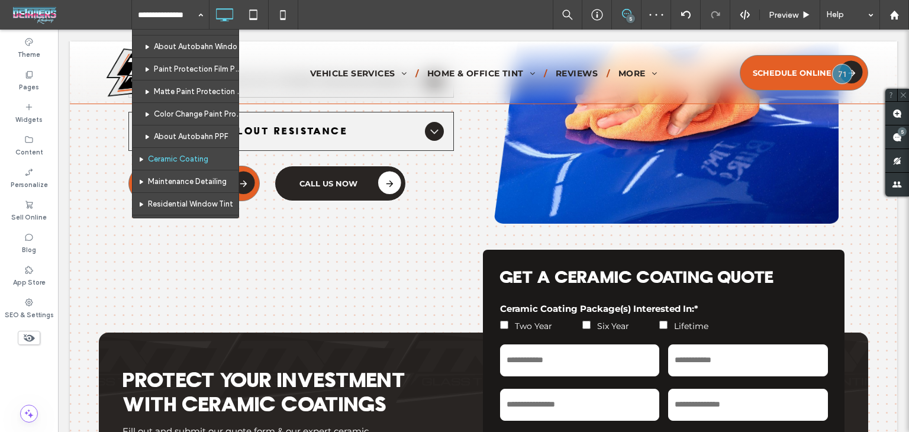
scroll to position [59, 0]
drag, startPoint x: 186, startPoint y: 163, endPoint x: 224, endPoint y: 188, distance: 45.3
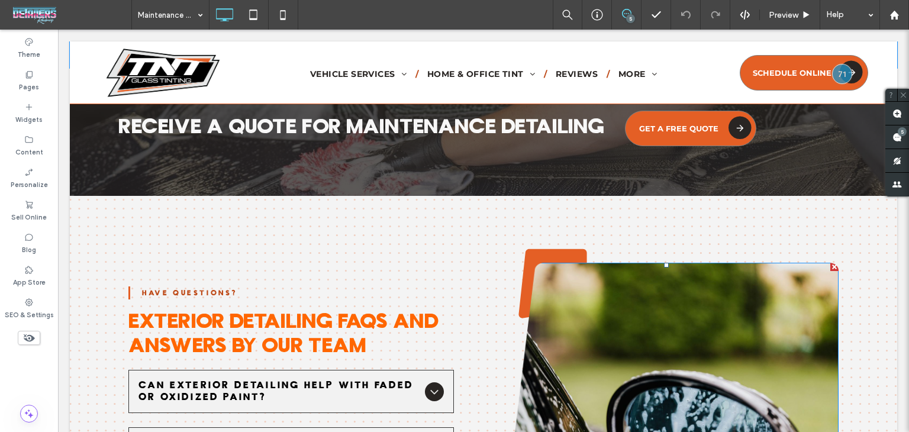
scroll to position [4466, 0]
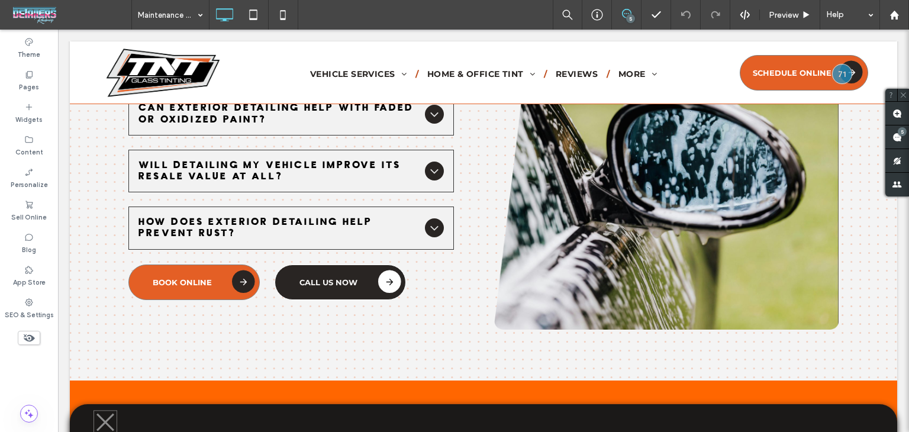
click at [195, 5] on div "Maintenance Detailing" at bounding box center [170, 15] width 77 height 30
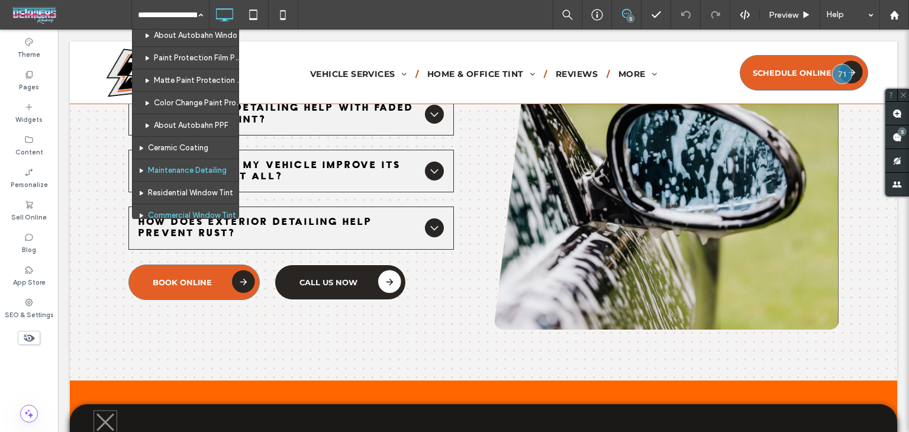
scroll to position [118, 0]
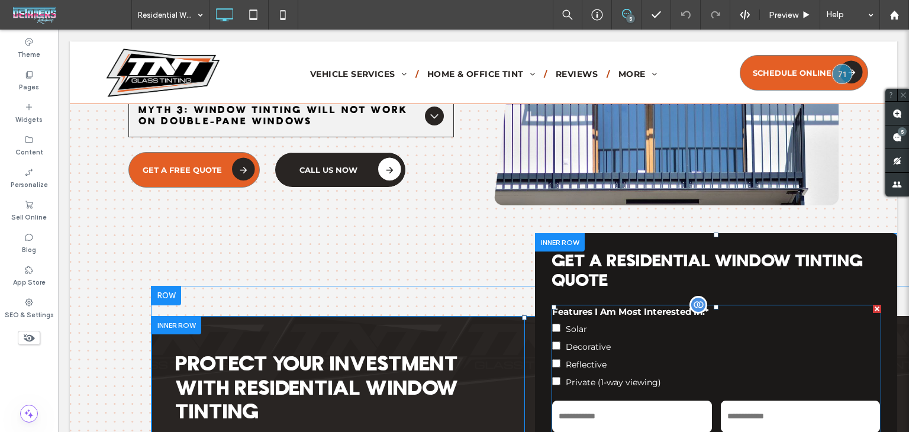
scroll to position [4018, 0]
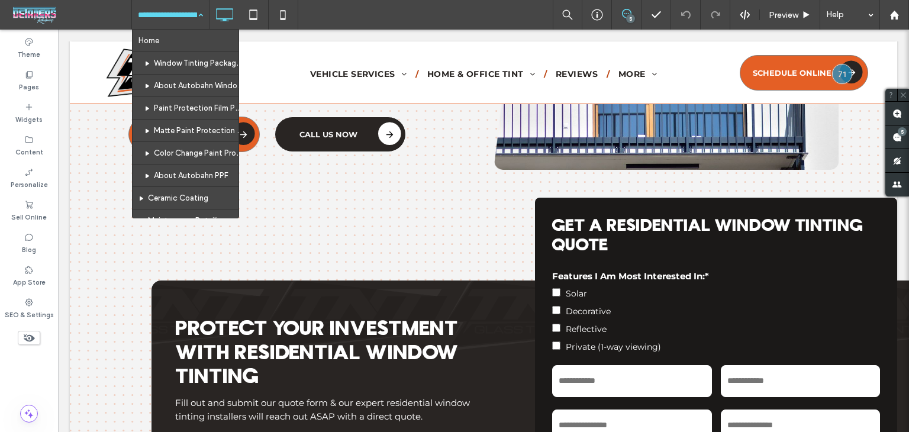
click at [164, 5] on input at bounding box center [167, 15] width 59 height 30
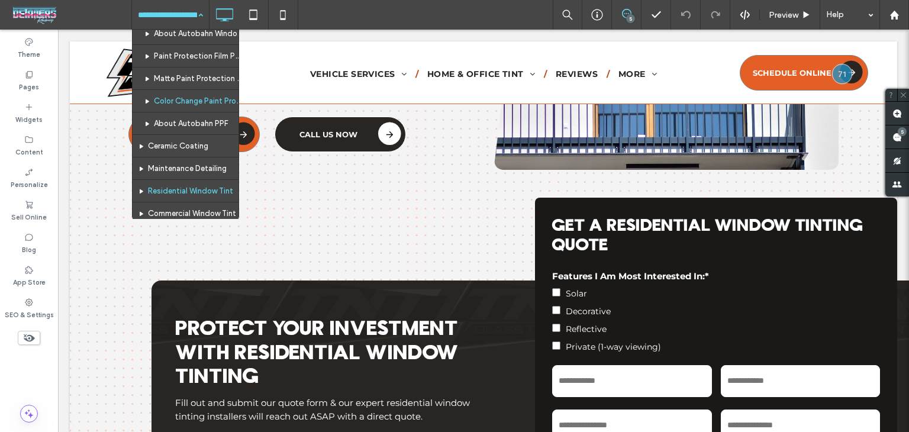
scroll to position [118, 0]
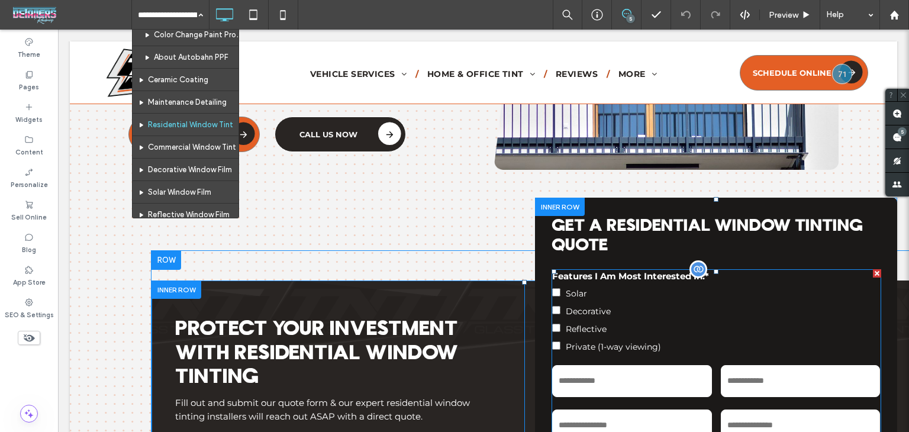
click at [754, 308] on label "Decorative" at bounding box center [716, 310] width 328 height 18
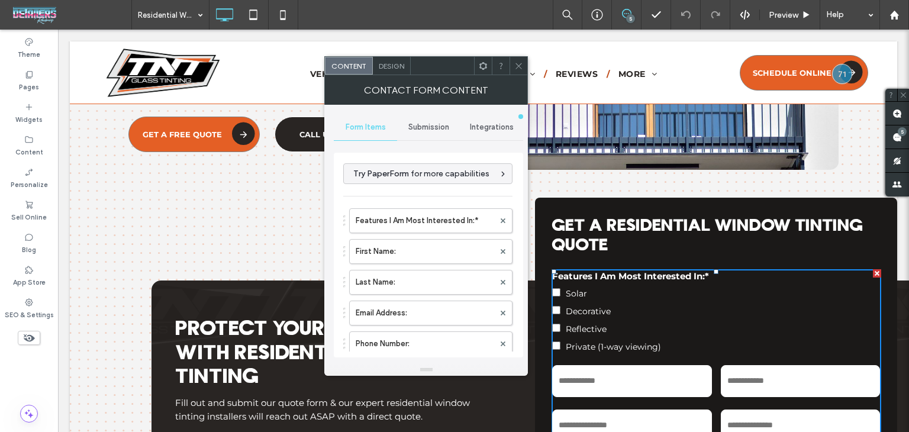
drag, startPoint x: 483, startPoint y: 130, endPoint x: 494, endPoint y: 212, distance: 83.5
click at [483, 130] on span "Integrations" at bounding box center [492, 127] width 44 height 9
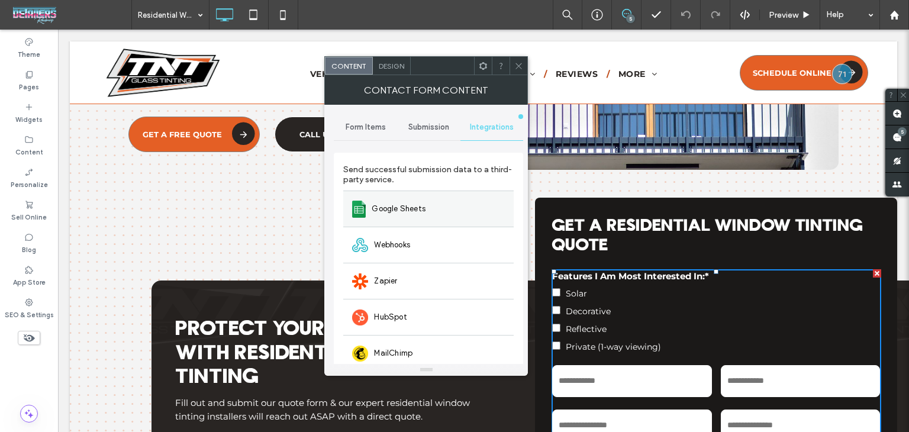
click at [421, 203] on span "Google Sheets" at bounding box center [399, 209] width 54 height 12
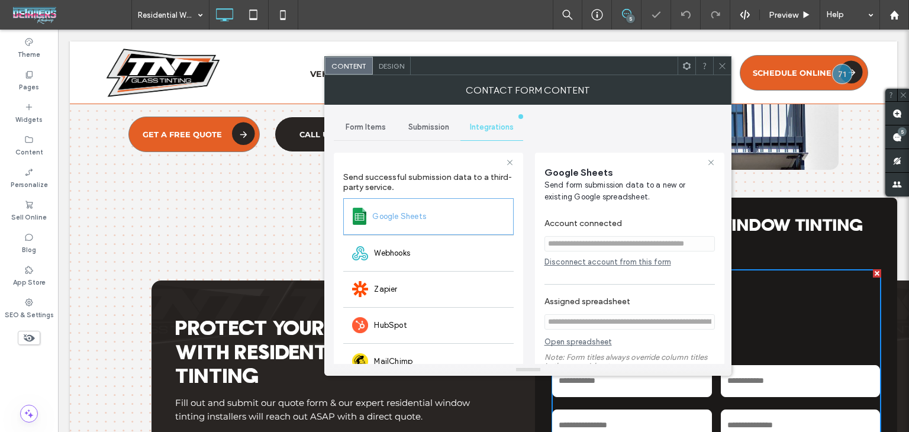
click at [582, 256] on section "**********" at bounding box center [630, 234] width 170 height 45
click at [584, 266] on div "Disconnect account from this form" at bounding box center [630, 261] width 170 height 9
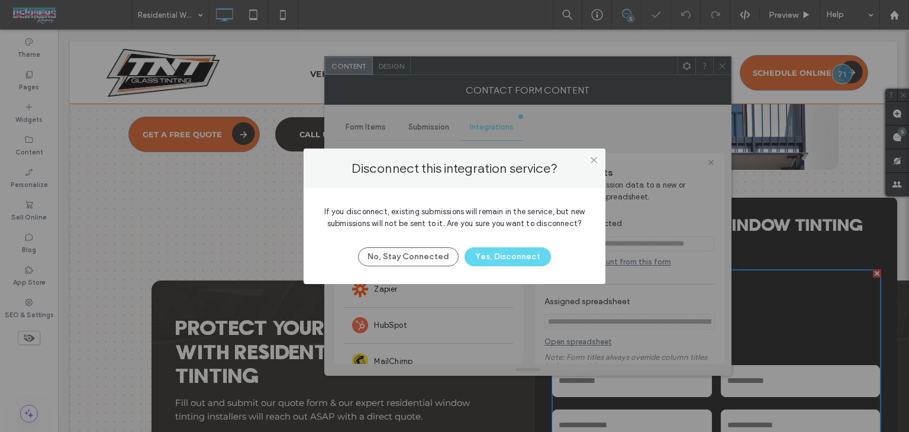
drag, startPoint x: 528, startPoint y: 250, endPoint x: 543, endPoint y: 273, distance: 27.7
click at [527, 252] on button "Yes, Disconnect" at bounding box center [508, 256] width 86 height 19
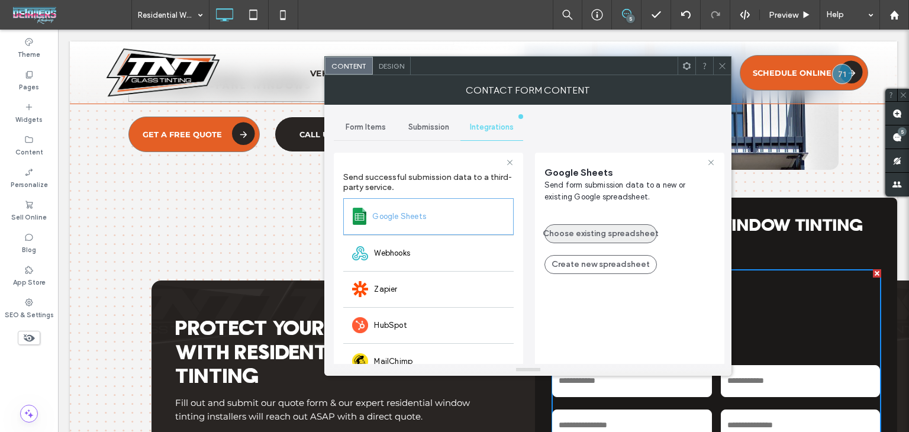
click at [570, 233] on button "Choose existing spreadsheet" at bounding box center [601, 233] width 112 height 19
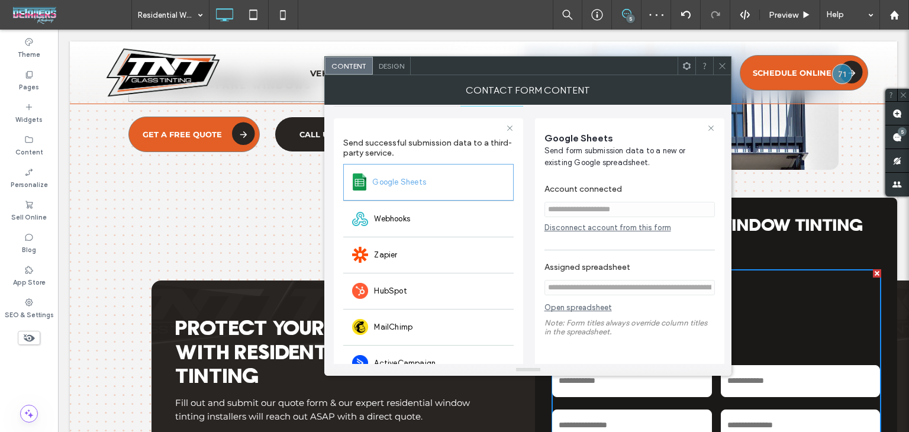
scroll to position [0, 0]
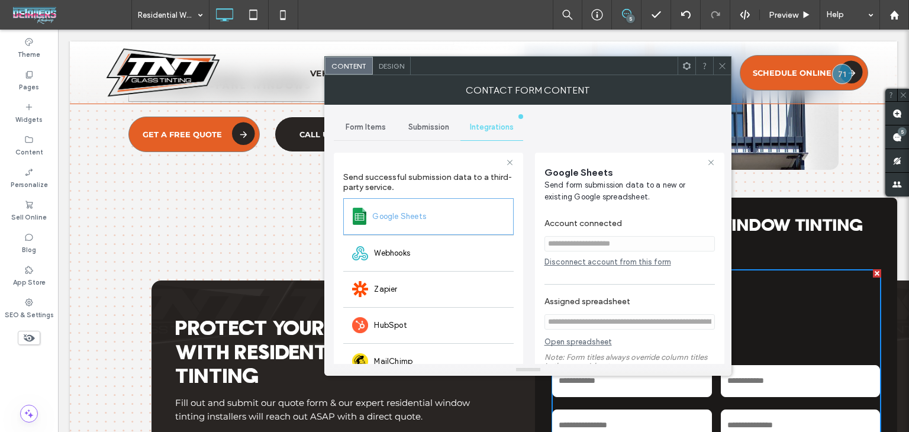
click at [722, 66] on use at bounding box center [723, 66] width 6 height 6
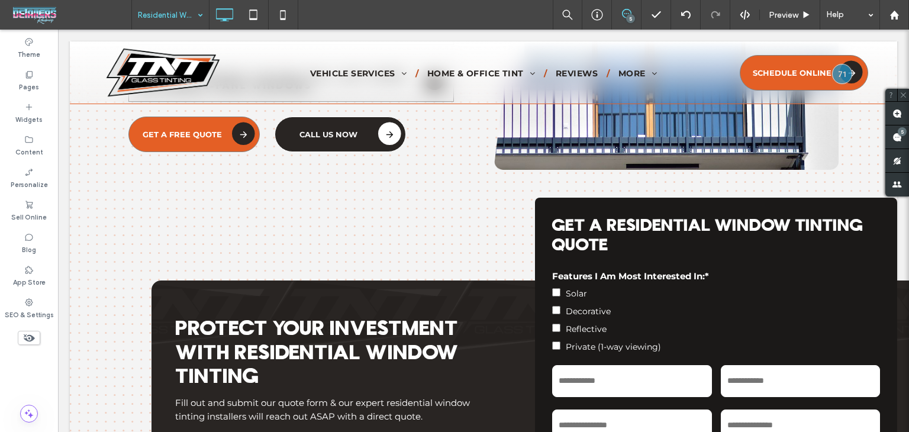
drag, startPoint x: 188, startPoint y: 20, endPoint x: 178, endPoint y: 24, distance: 11.1
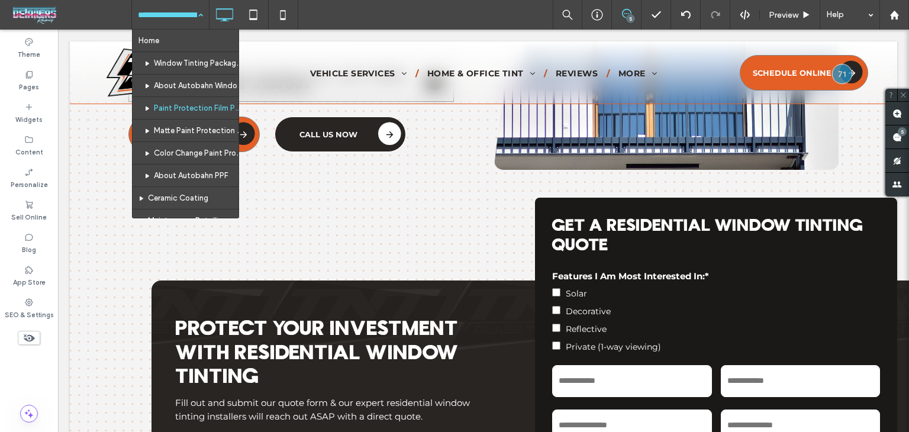
scroll to position [178, 0]
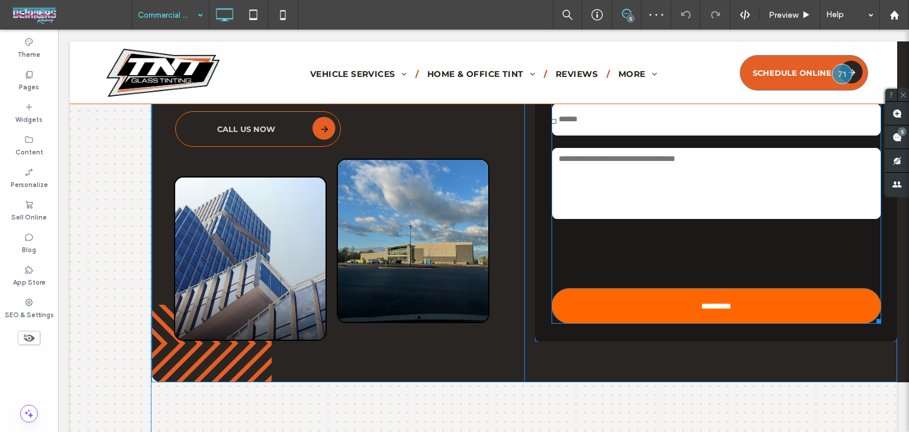
scroll to position [4259, 0]
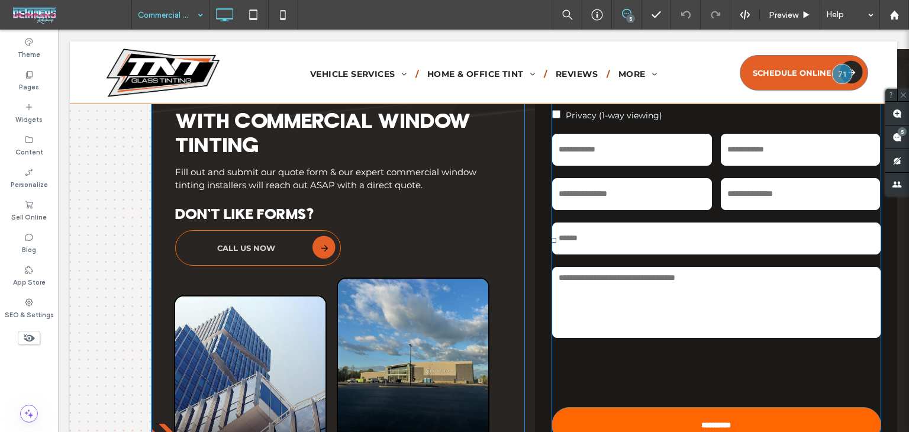
click at [687, 210] on div "Email Address:" at bounding box center [632, 194] width 169 height 44
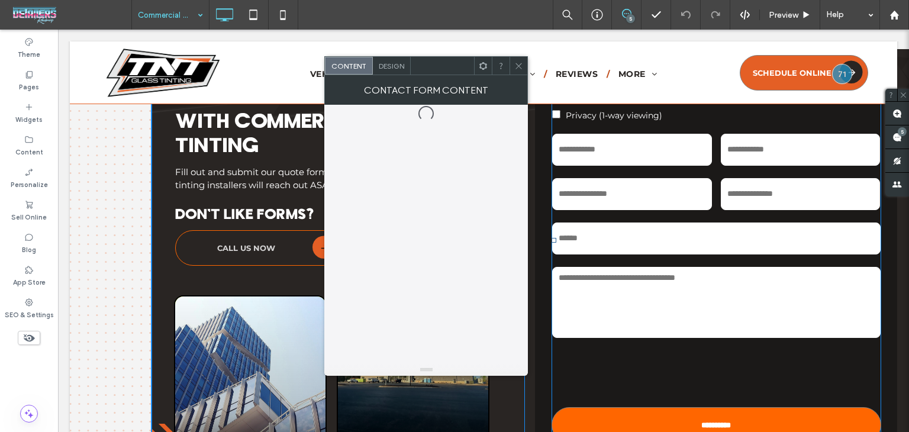
click at [687, 210] on div "Email Address:" at bounding box center [632, 194] width 169 height 44
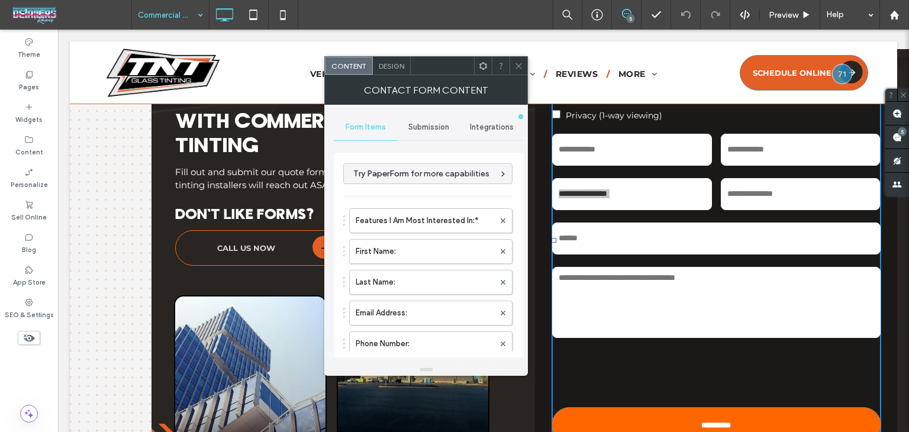
click at [483, 131] on div "Integrations" at bounding box center [491, 127] width 63 height 26
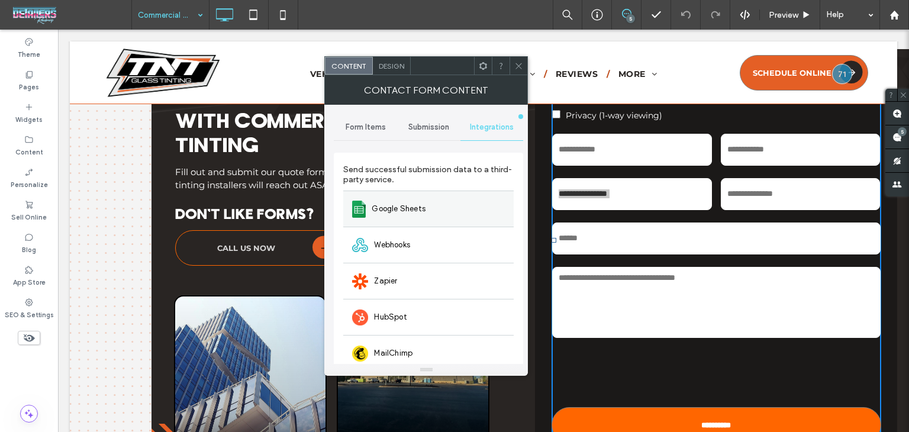
click at [425, 212] on span "Google Sheets" at bounding box center [399, 209] width 54 height 12
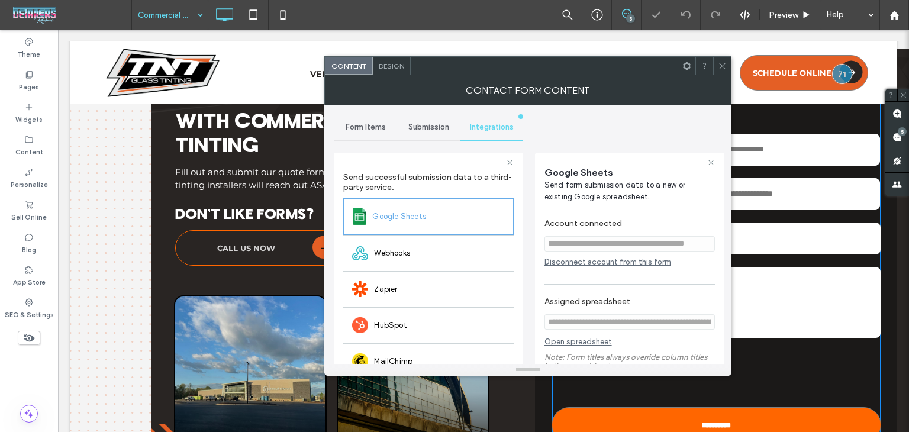
click at [577, 261] on div "Disconnect account from this form" at bounding box center [630, 261] width 170 height 9
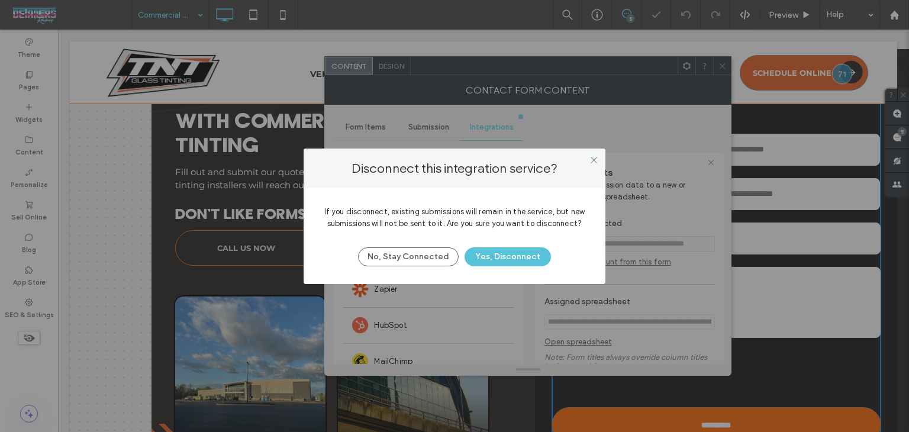
click at [514, 252] on button "Yes, Disconnect" at bounding box center [508, 256] width 86 height 19
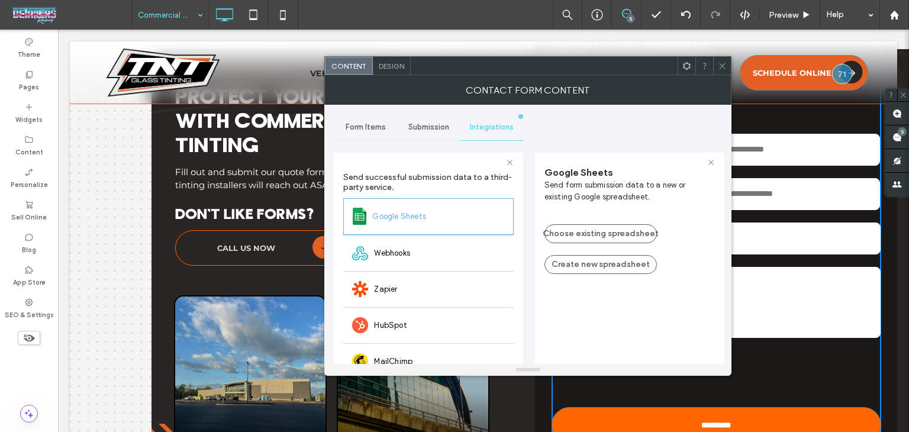
click at [591, 244] on div "Choose existing spreadsheet Create new spreadsheet" at bounding box center [630, 243] width 170 height 62
click at [595, 239] on button "Choose existing spreadsheet" at bounding box center [601, 233] width 112 height 19
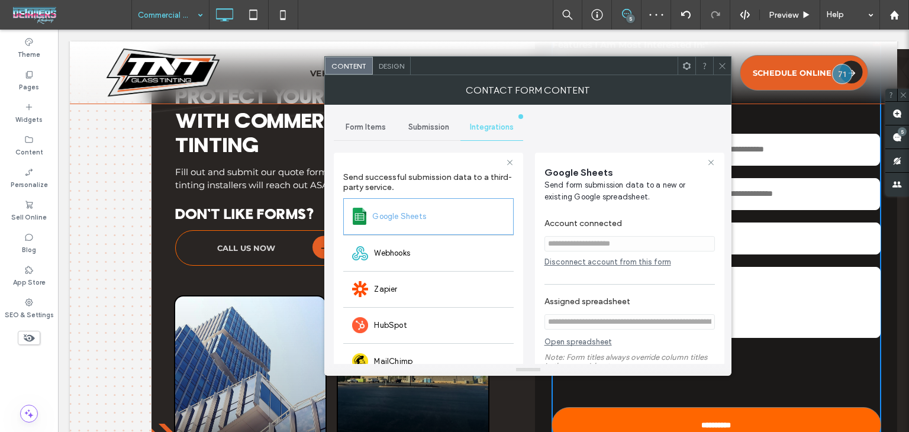
click at [723, 66] on use at bounding box center [723, 66] width 6 height 6
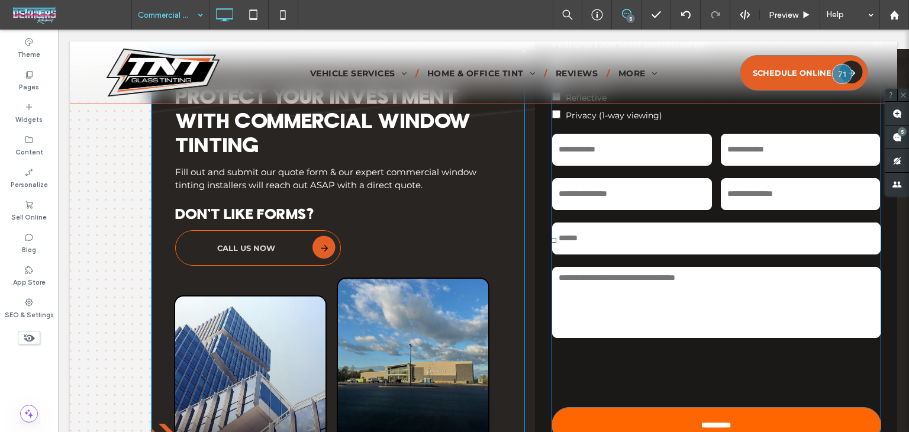
click at [701, 286] on textarea at bounding box center [716, 302] width 328 height 71
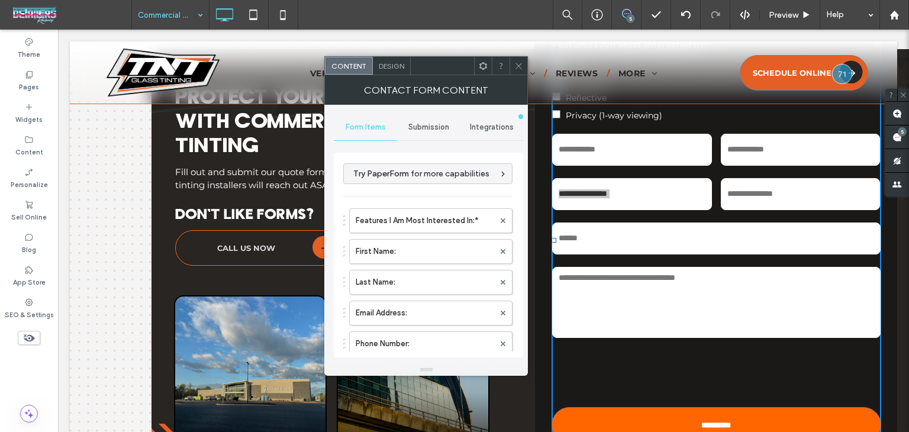
click at [495, 130] on span "Integrations" at bounding box center [492, 127] width 44 height 9
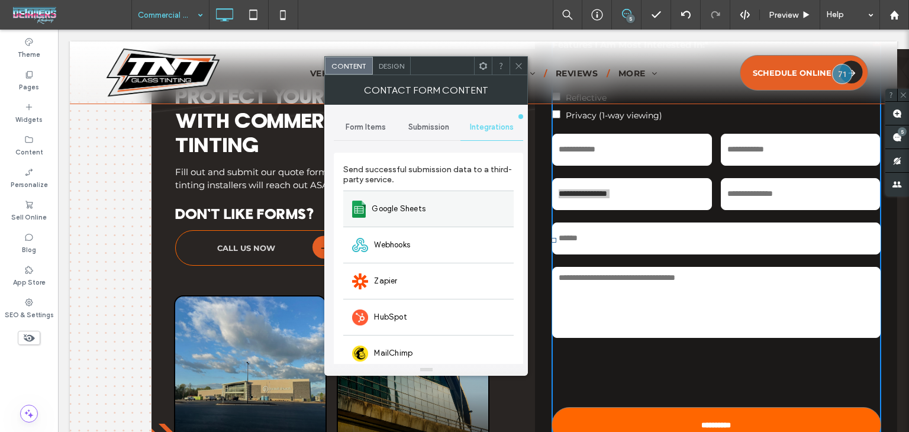
click at [464, 190] on div "Send successful submission data to a third-party service. Google Sheets Webhook…" at bounding box center [428, 304] width 189 height 302
click at [470, 210] on div "Google Sheets" at bounding box center [428, 209] width 170 height 36
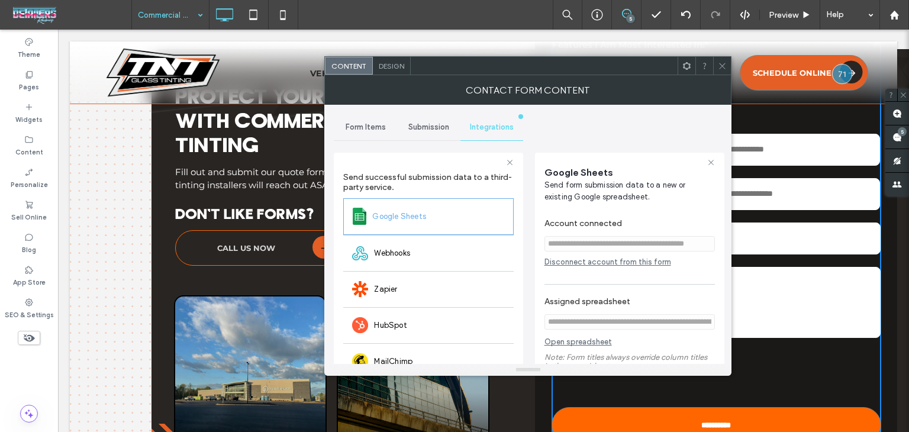
drag, startPoint x: 723, startPoint y: 63, endPoint x: 670, endPoint y: 185, distance: 132.8
click at [723, 65] on icon at bounding box center [722, 66] width 9 height 9
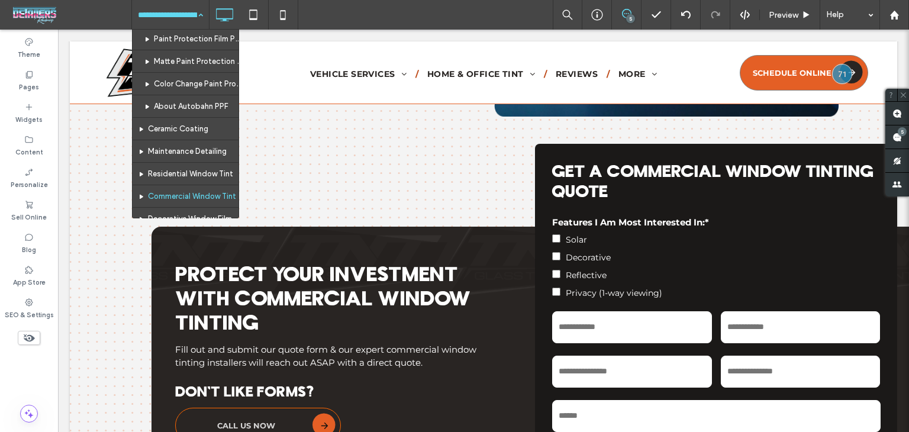
scroll to position [118, 0]
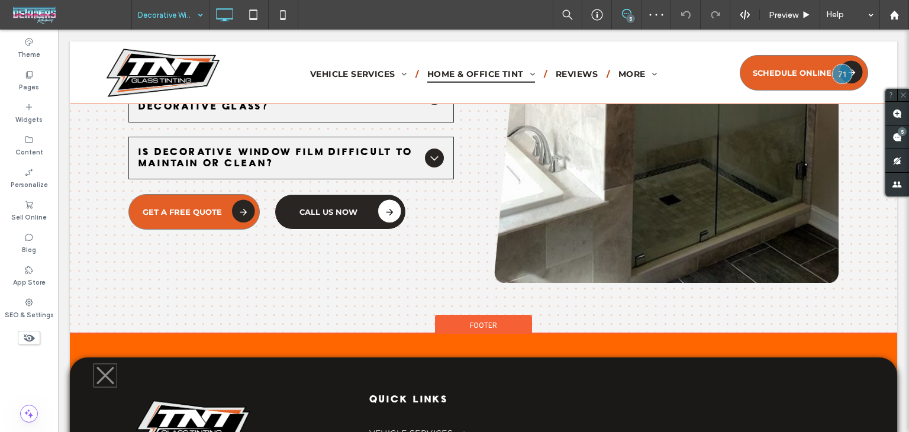
scroll to position [3213, 0]
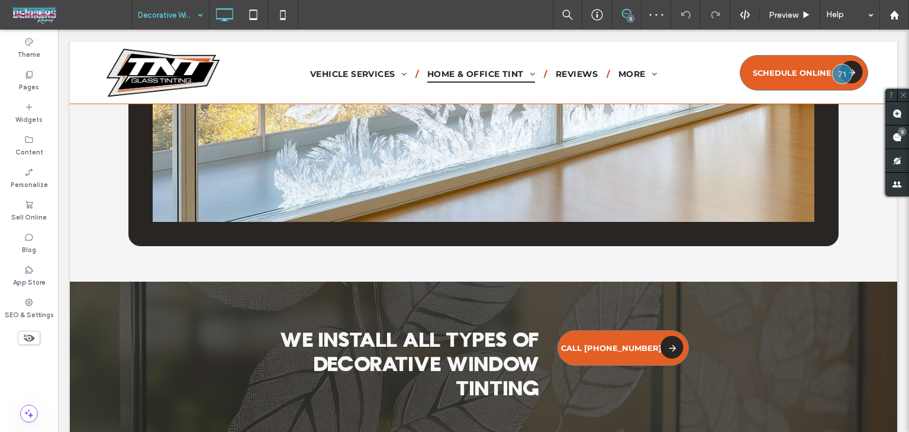
click at [182, 3] on input at bounding box center [167, 15] width 59 height 30
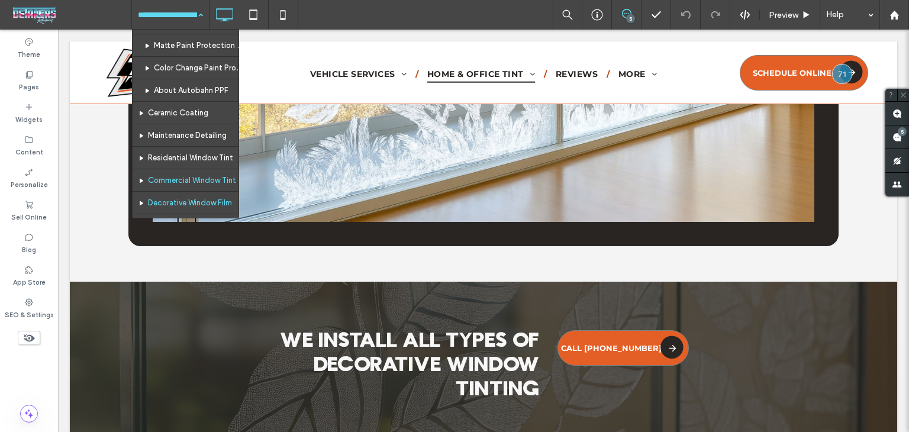
scroll to position [118, 0]
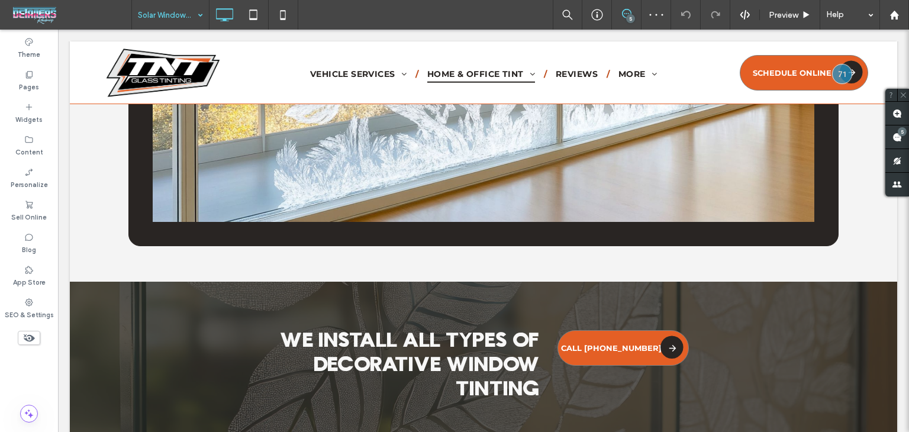
click at [144, 13] on input at bounding box center [167, 15] width 59 height 30
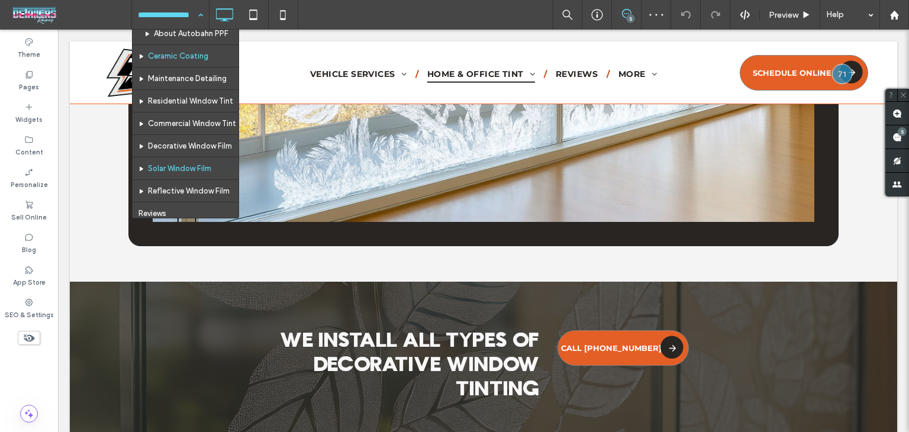
scroll to position [178, 0]
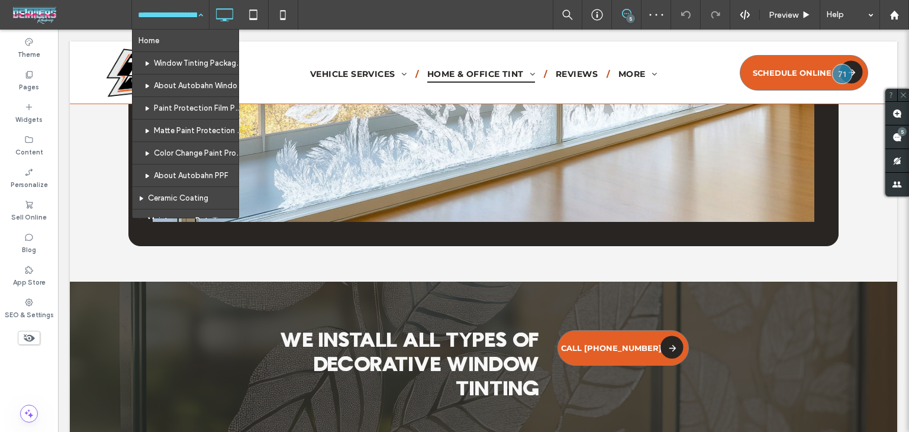
click at [173, 22] on input at bounding box center [167, 15] width 59 height 30
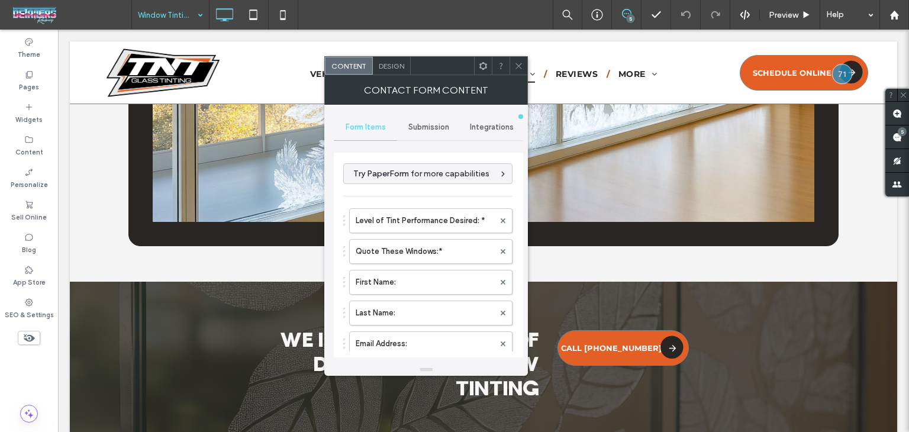
type input "**********"
drag, startPoint x: 481, startPoint y: 126, endPoint x: 490, endPoint y: 142, distance: 18.6
click at [484, 128] on span "Integrations" at bounding box center [492, 127] width 44 height 9
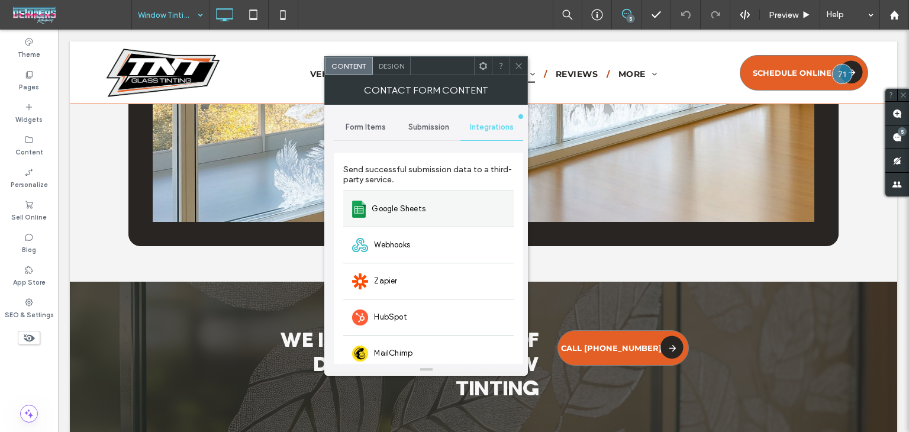
drag, startPoint x: 421, startPoint y: 200, endPoint x: 414, endPoint y: 208, distance: 10.5
click at [417, 205] on div "Google Sheets" at bounding box center [428, 209] width 170 height 36
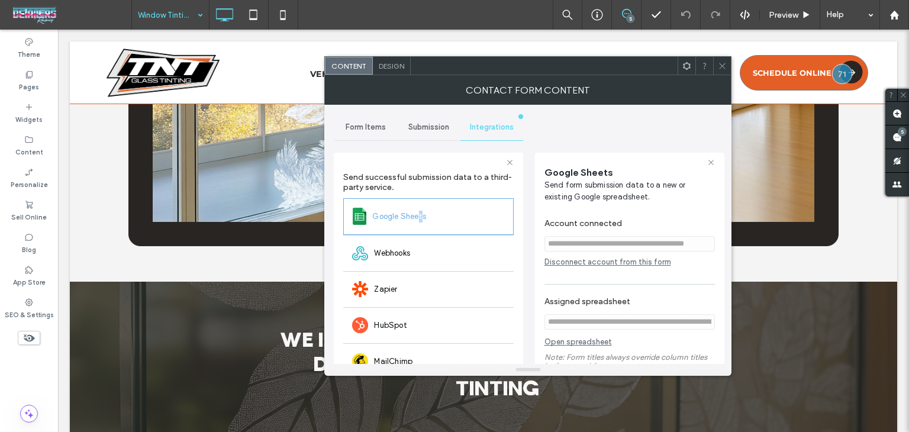
click at [590, 342] on link "Open spreadsheet" at bounding box center [578, 344] width 67 height 15
click at [717, 64] on div at bounding box center [722, 66] width 18 height 18
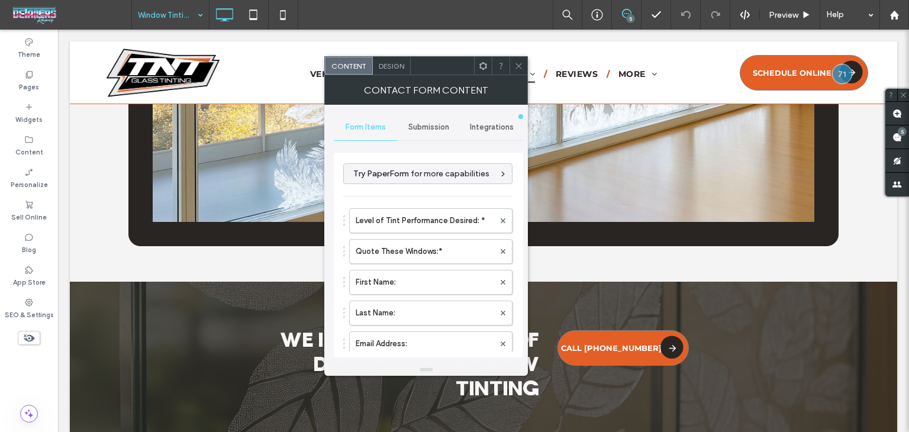
type input "**********"
click at [513, 62] on div at bounding box center [519, 66] width 18 height 18
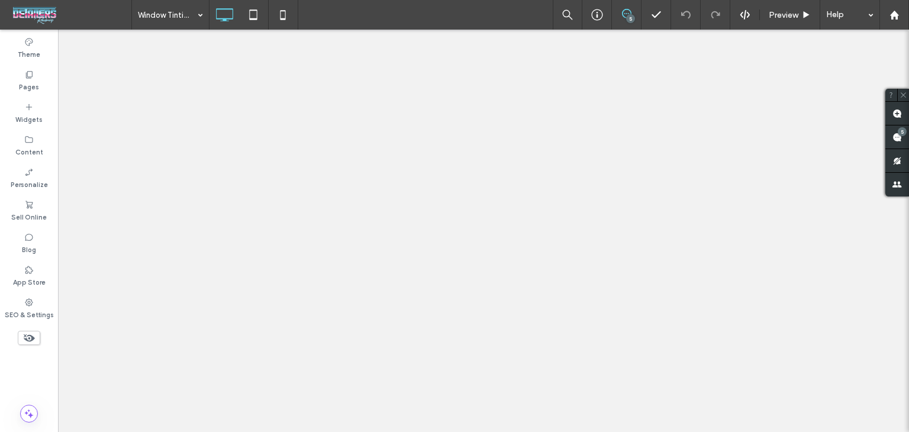
drag, startPoint x: 0, startPoint y: 0, endPoint x: 904, endPoint y: 263, distance: 942.0
click at [907, 353] on div at bounding box center [454, 216] width 909 height 432
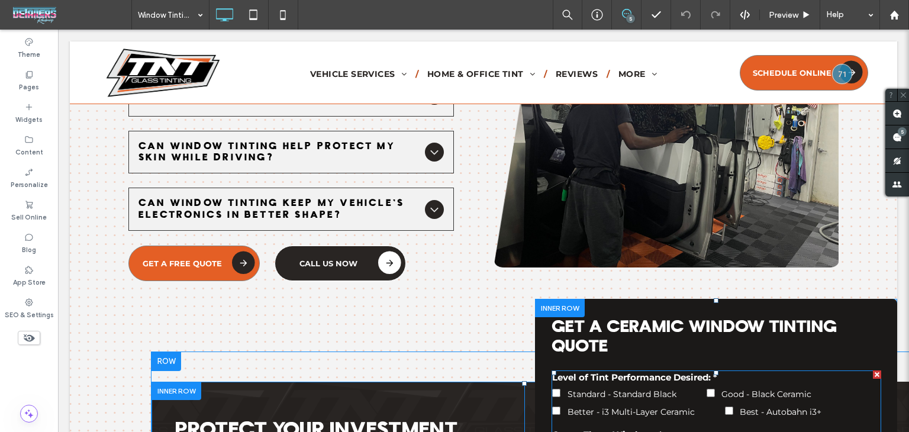
scroll to position [6710, 0]
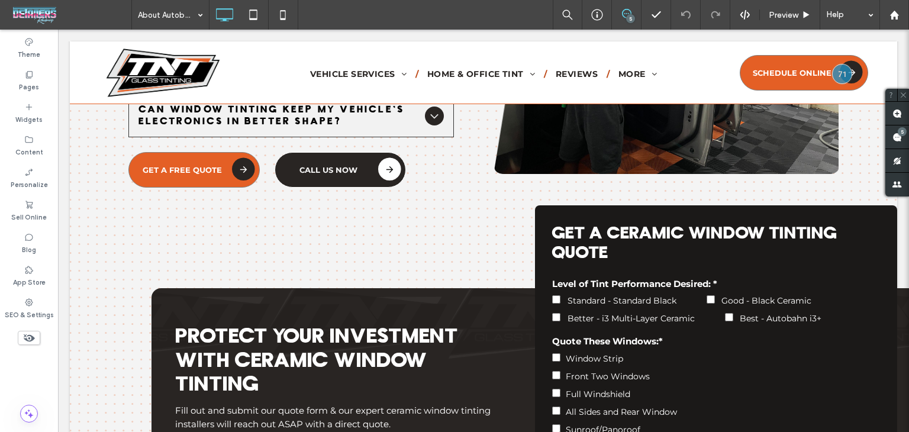
click at [188, 12] on div at bounding box center [454, 216] width 909 height 432
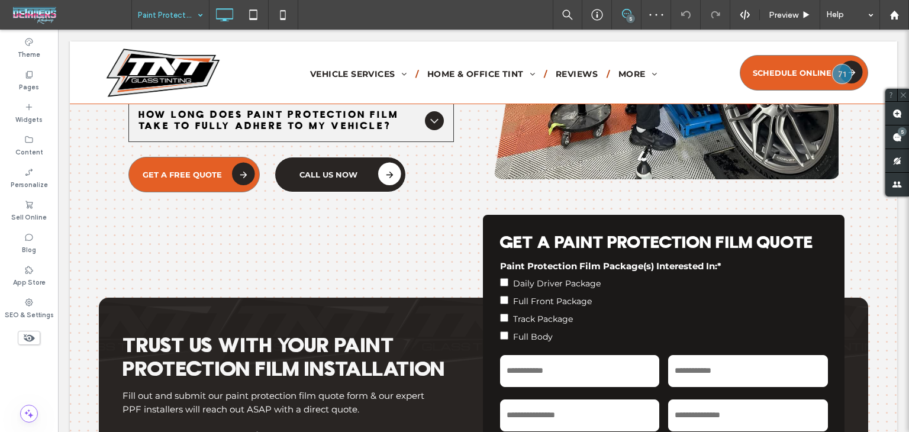
scroll to position [5197, 0]
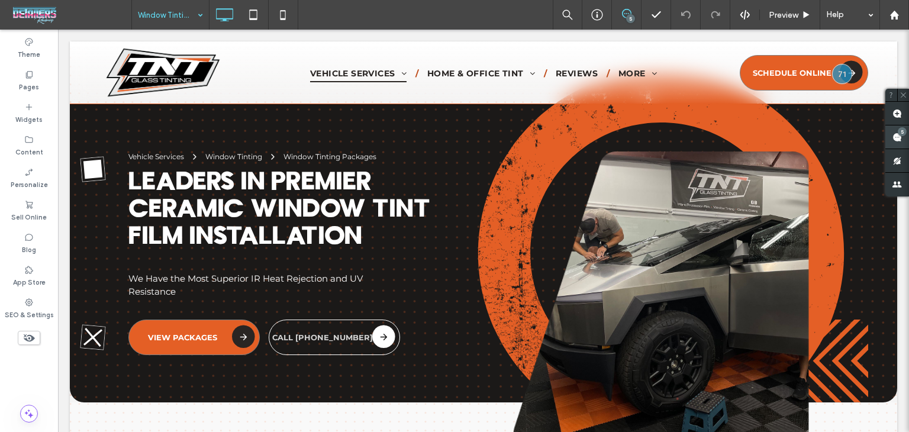
click at [901, 137] on use at bounding box center [897, 137] width 9 height 9
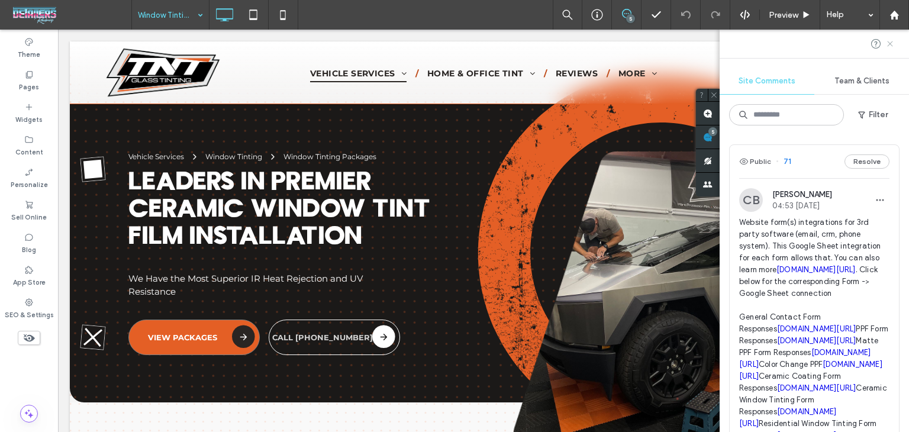
click at [888, 46] on use at bounding box center [889, 43] width 5 height 5
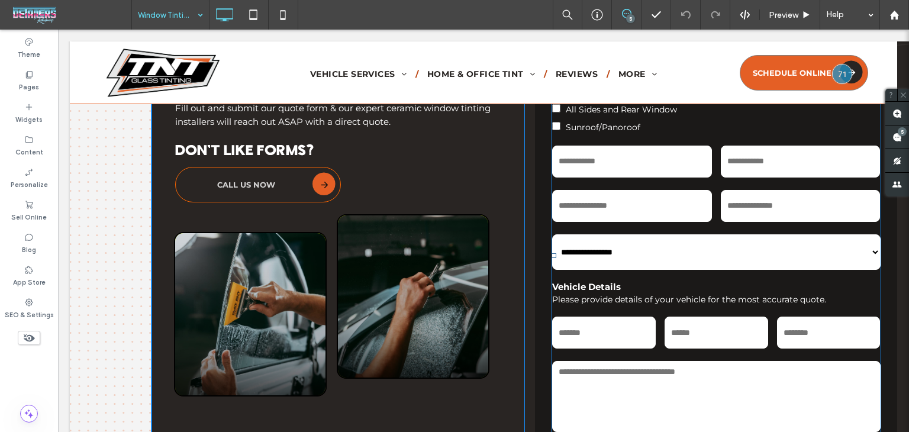
scroll to position [6776, 0]
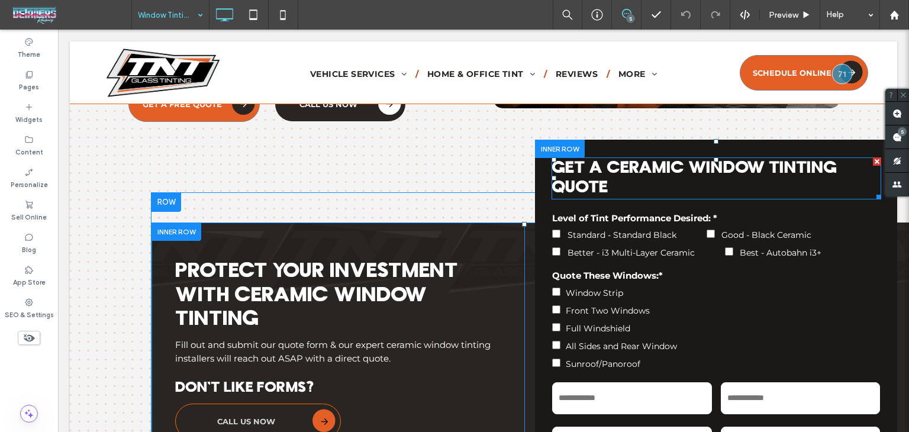
click at [674, 171] on h3 "Get a CERAMIC WINDOW TINTING Quote" at bounding box center [716, 179] width 329 height 40
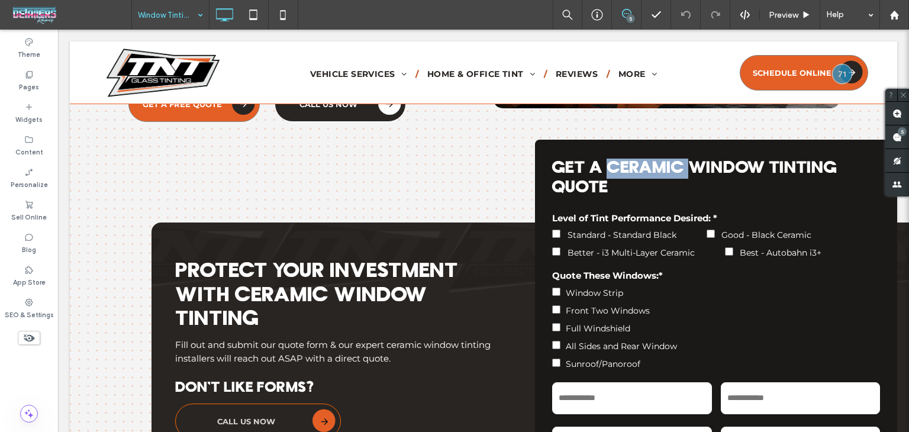
click at [675, 170] on h3 "Get a CERAMIC WINDOW TINTING Quote" at bounding box center [716, 179] width 329 height 40
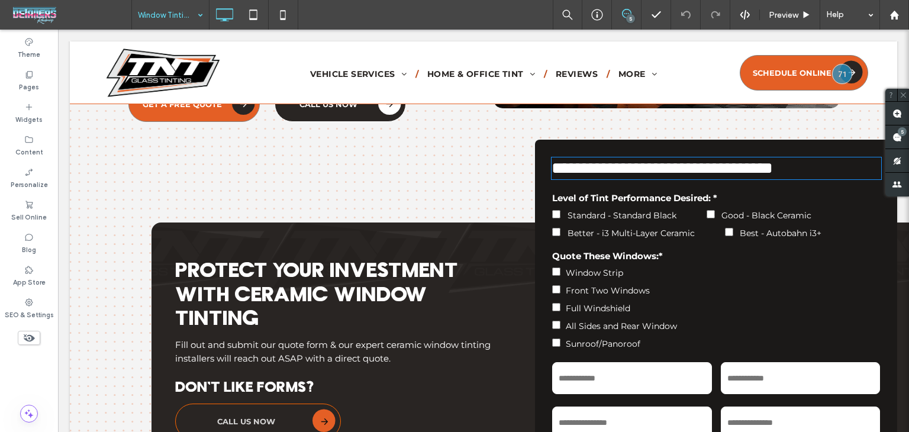
click at [675, 166] on span "**********" at bounding box center [662, 168] width 221 height 17
type input "******"
type input "**"
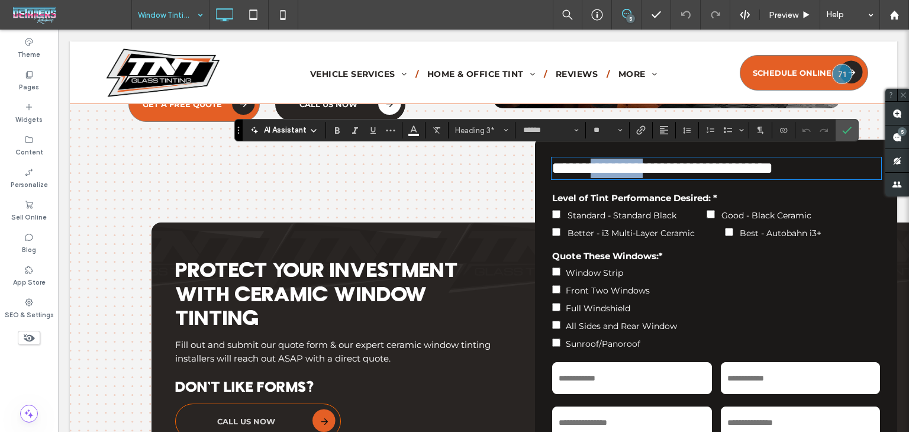
click at [682, 164] on span "**********" at bounding box center [662, 168] width 221 height 17
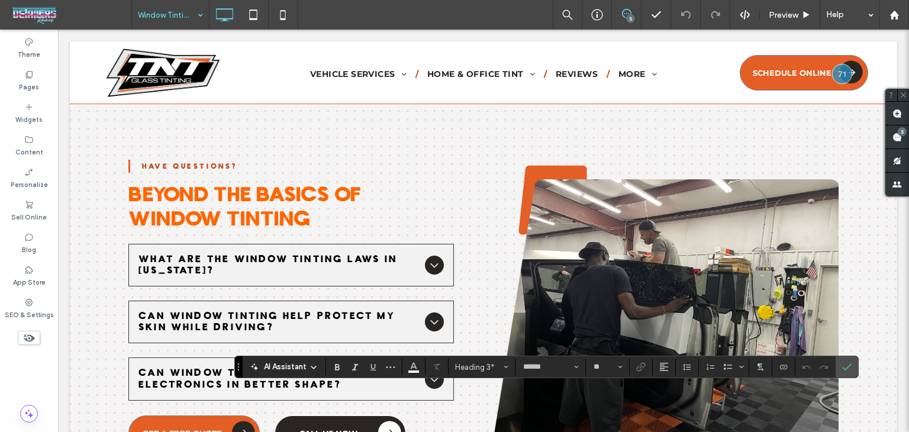
scroll to position [6420, 0]
